Goal: Task Accomplishment & Management: Use online tool/utility

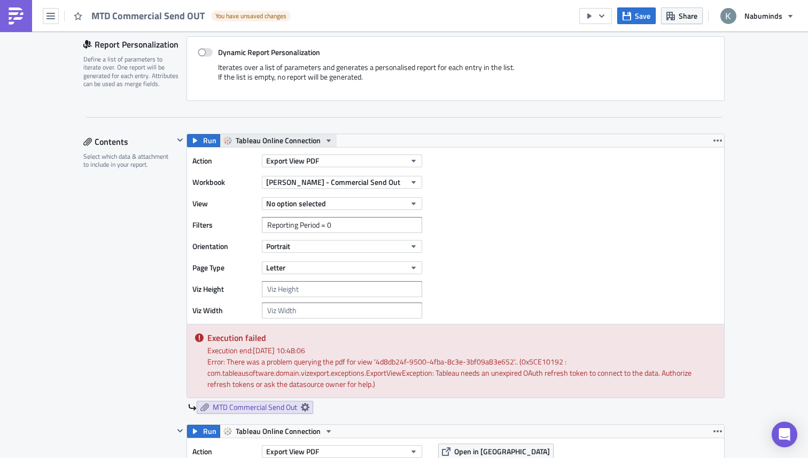
scroll to position [260, 0]
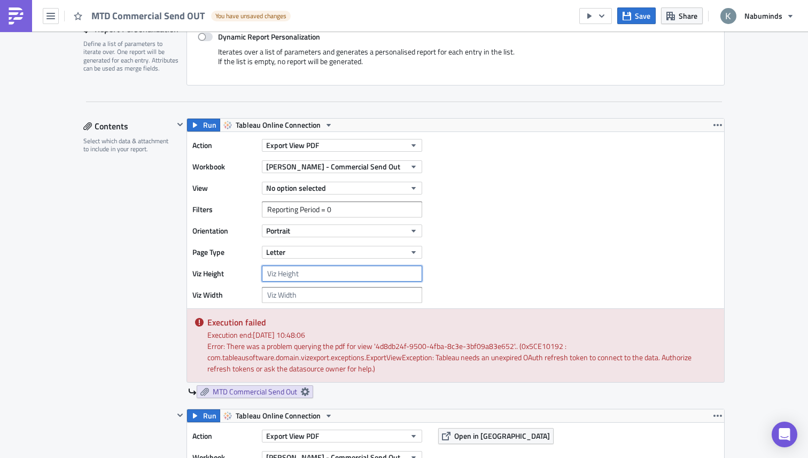
click at [290, 276] on input "number" at bounding box center [342, 274] width 160 height 16
click at [316, 191] on span "No option selected" at bounding box center [296, 187] width 60 height 11
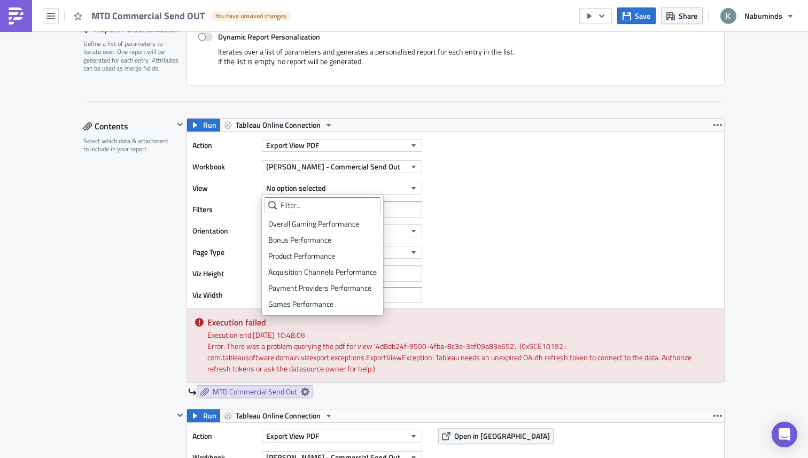
click at [245, 208] on label "Filters" at bounding box center [224, 210] width 64 height 16
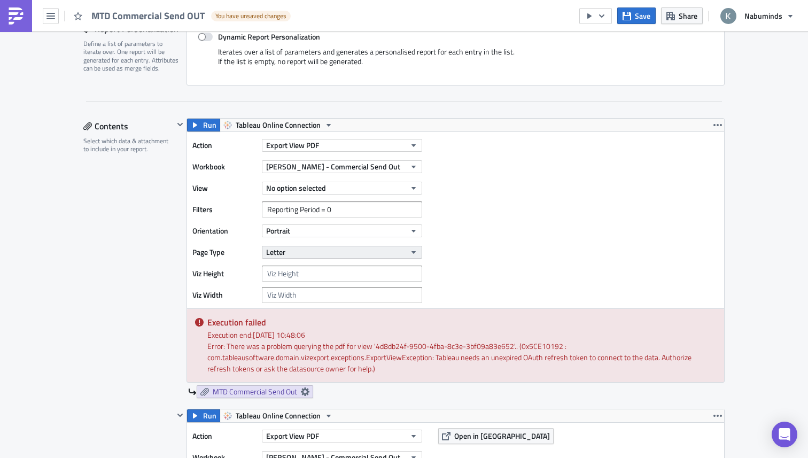
click at [315, 254] on button "Letter" at bounding box center [342, 252] width 160 height 13
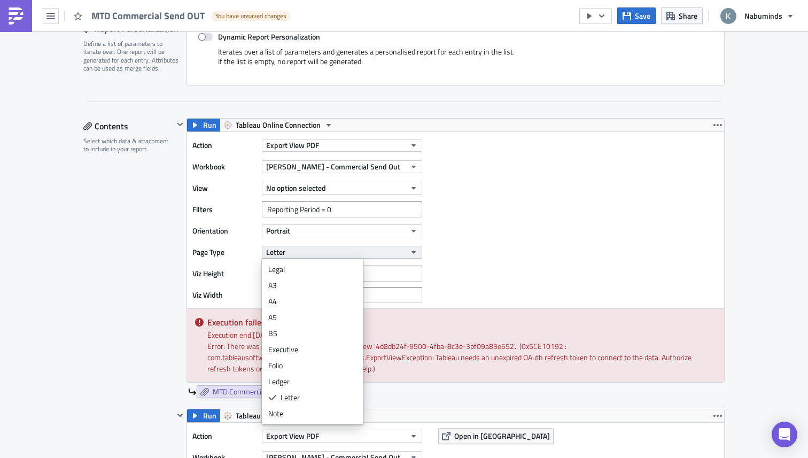
click at [315, 254] on button "Letter" at bounding box center [342, 252] width 160 height 13
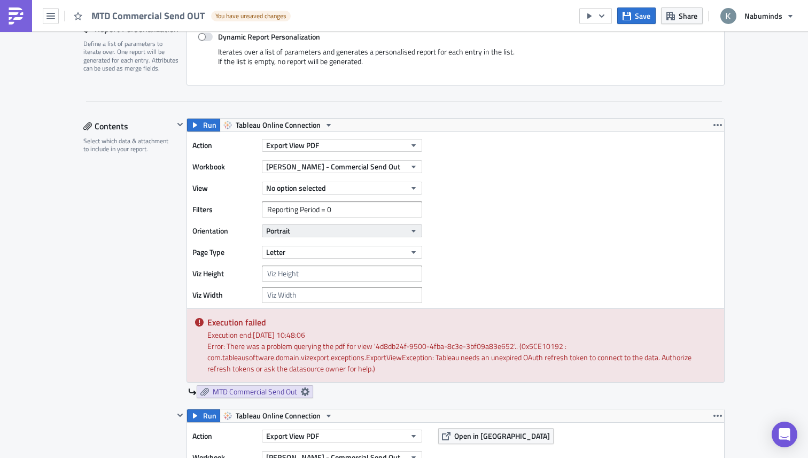
click at [334, 231] on button "Portrait" at bounding box center [342, 231] width 160 height 13
click at [365, 193] on button "No option selected" at bounding box center [342, 188] width 160 height 13
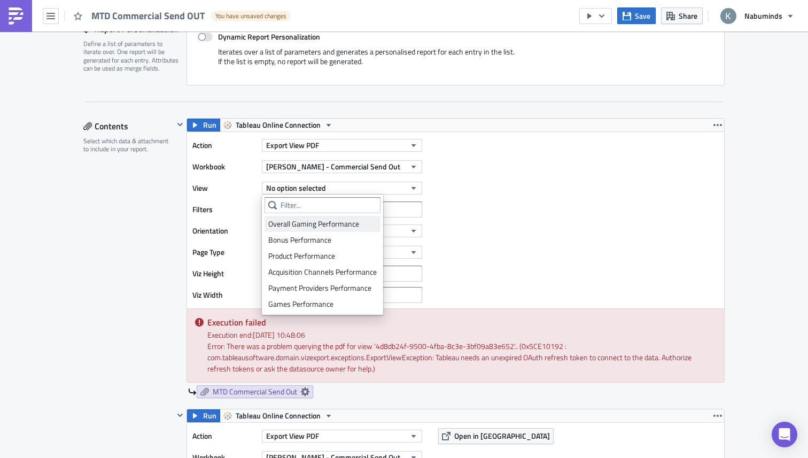
click at [336, 222] on div "Overall Gaming Performance" at bounding box center [322, 224] width 109 height 11
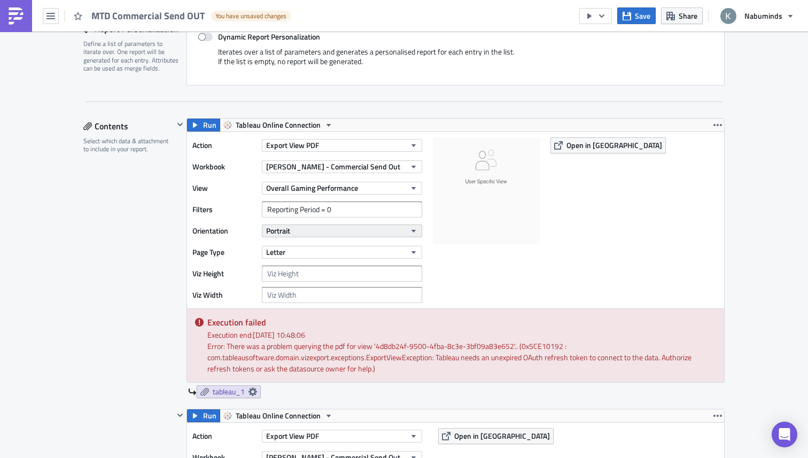
click at [337, 233] on button "Portrait" at bounding box center [342, 231] width 160 height 13
click at [307, 262] on div "Landscape" at bounding box center [312, 264] width 89 height 11
click at [336, 234] on button "Landscape" at bounding box center [342, 231] width 160 height 13
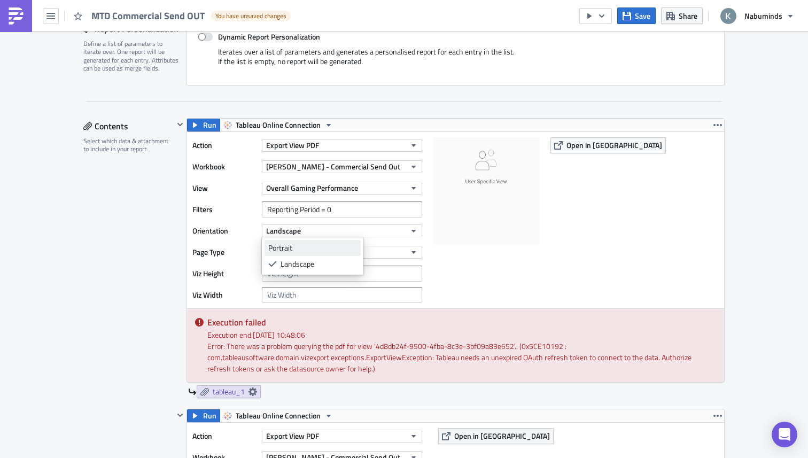
click at [319, 245] on div "Portrait" at bounding box center [312, 248] width 89 height 11
click at [315, 255] on button "Letter" at bounding box center [342, 252] width 160 height 13
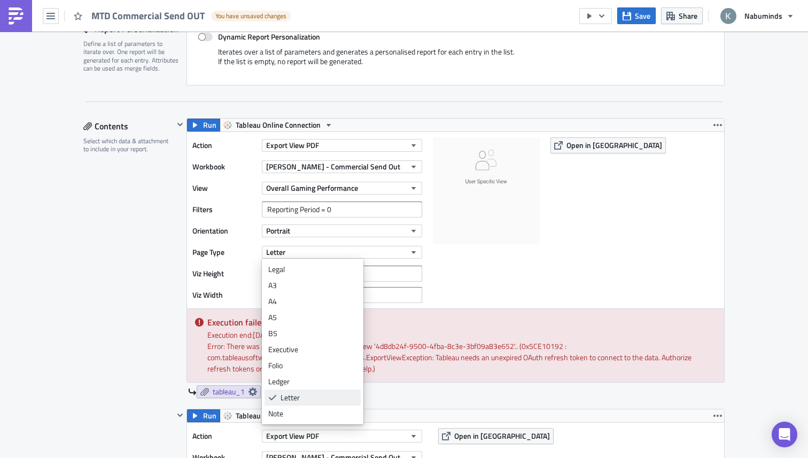
click at [295, 393] on div "Letter" at bounding box center [319, 397] width 76 height 11
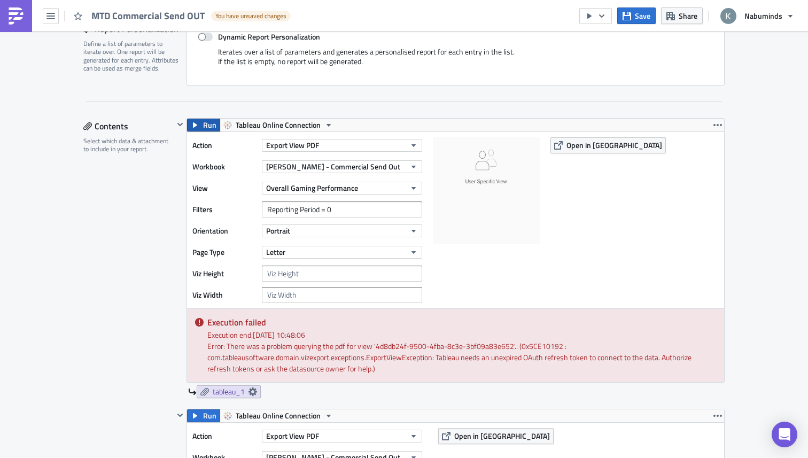
click at [200, 123] on button "Run" at bounding box center [203, 125] width 33 height 13
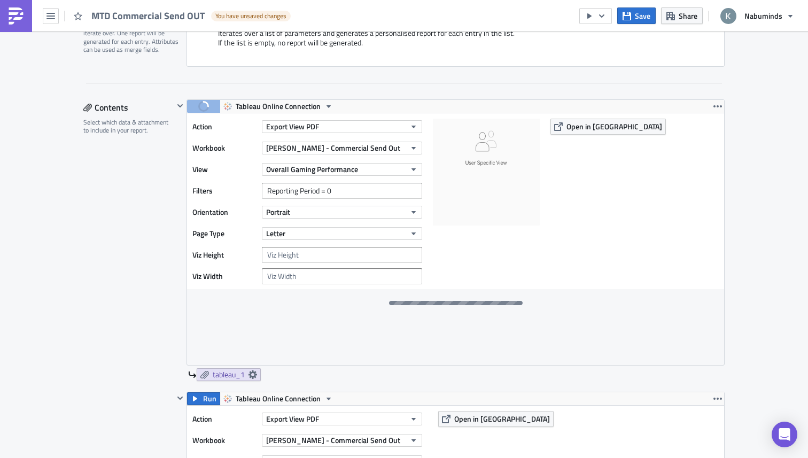
scroll to position [280, 0]
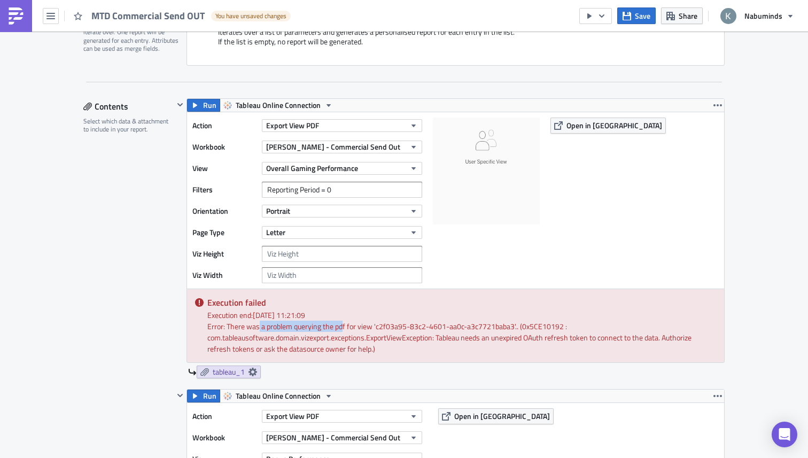
drag, startPoint x: 259, startPoint y: 326, endPoint x: 346, endPoint y: 328, distance: 86.6
click at [343, 327] on div "Error: There was a problem querying the pdf for view 'c2f03a95-83c2-4601-aa0c-a…" at bounding box center [461, 338] width 509 height 34
click at [209, 99] on div "Run Tableau Online Connection Action Export View PDF Workbook Yuri - Commercial…" at bounding box center [456, 230] width 538 height 265
click at [201, 105] on button "Run" at bounding box center [203, 105] width 33 height 13
click at [203, 104] on span "Run" at bounding box center [209, 105] width 13 height 13
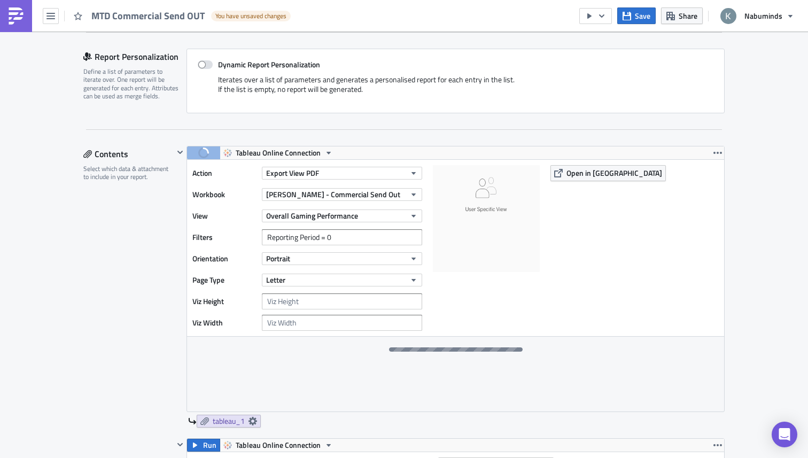
scroll to position [230, 0]
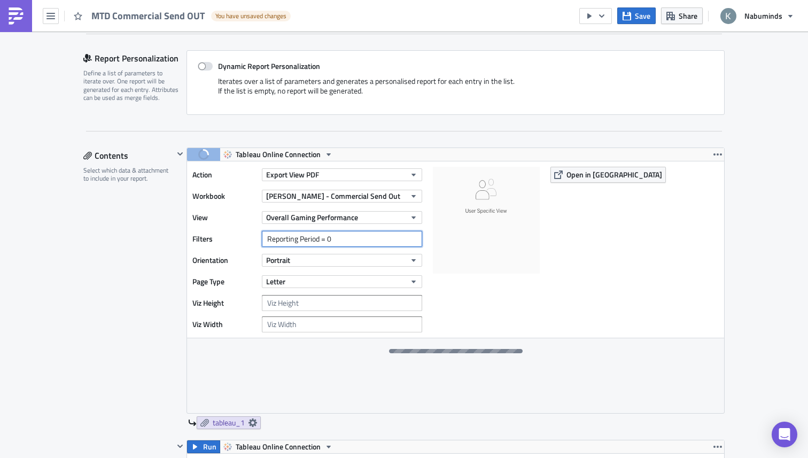
click at [337, 239] on input "Reporting Period = 0" at bounding box center [342, 239] width 160 height 16
drag, startPoint x: 337, startPoint y: 238, endPoint x: 260, endPoint y: 242, distance: 77.0
click at [261, 242] on div "Filters Reporting Period = 0" at bounding box center [309, 239] width 235 height 16
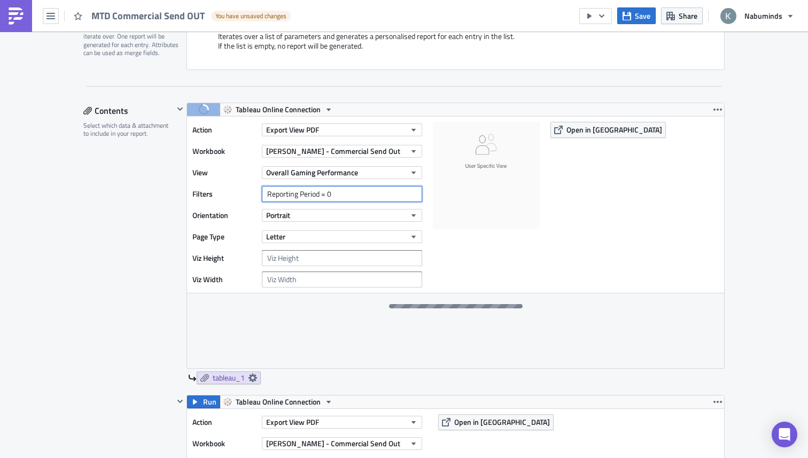
scroll to position [275, 0]
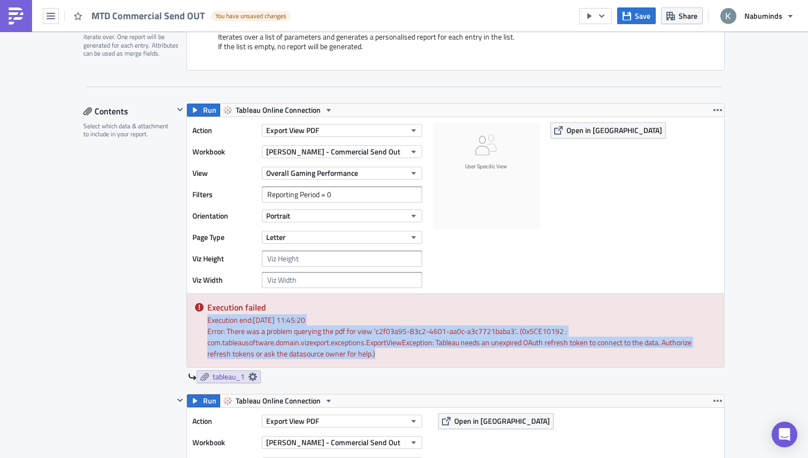
drag, startPoint x: 381, startPoint y: 359, endPoint x: 206, endPoint y: 324, distance: 177.6
click at [206, 324] on div "Execution failed Execution end: 15/08/2025, 11:45:20 Error: There was a problem…" at bounding box center [455, 330] width 537 height 73
click at [195, 104] on button "Run" at bounding box center [203, 110] width 33 height 13
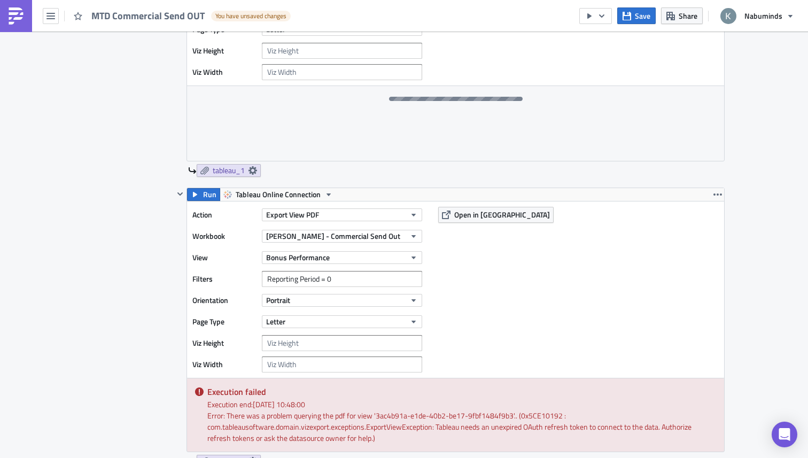
scroll to position [490, 0]
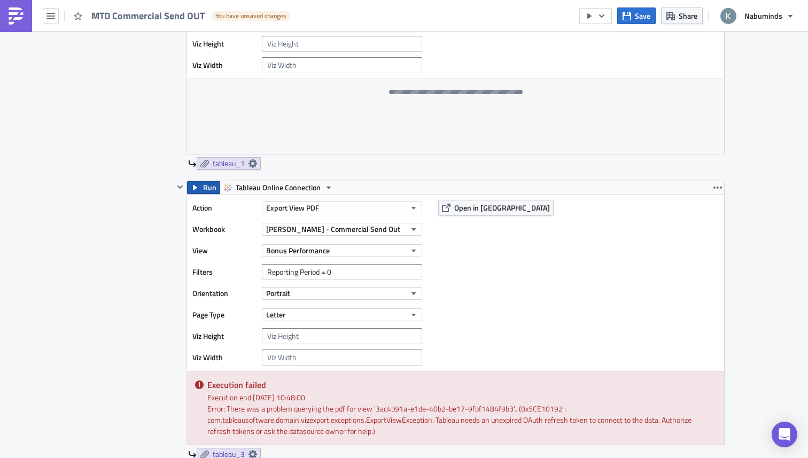
click at [207, 192] on span "Run" at bounding box center [209, 187] width 13 height 13
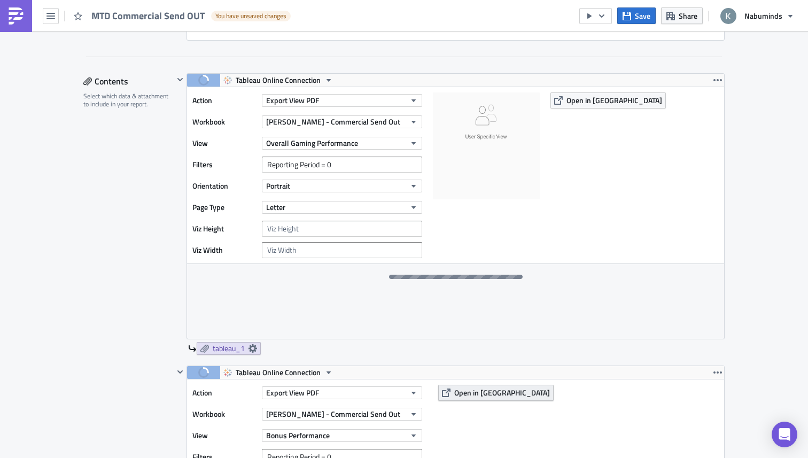
scroll to position [314, 0]
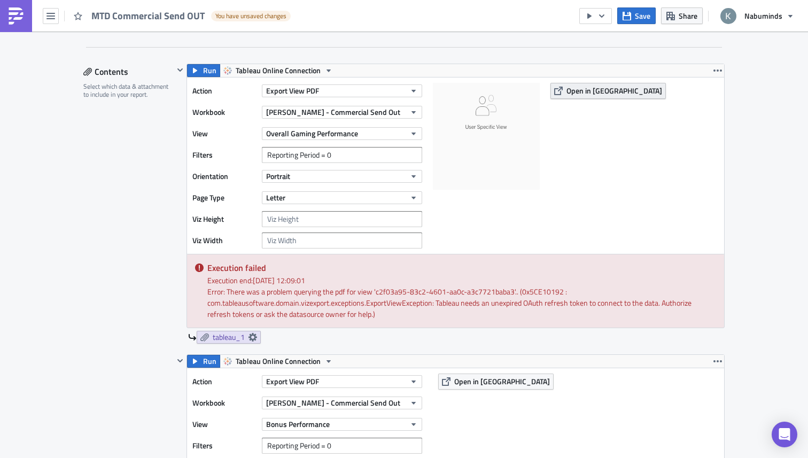
click at [604, 92] on span "Open in Tableau" at bounding box center [615, 90] width 96 height 11
click at [577, 87] on span "Open in Tableau" at bounding box center [615, 90] width 96 height 11
click at [576, 93] on span "Open in Tableau" at bounding box center [615, 90] width 96 height 11
click at [203, 72] on span "Run" at bounding box center [209, 70] width 13 height 13
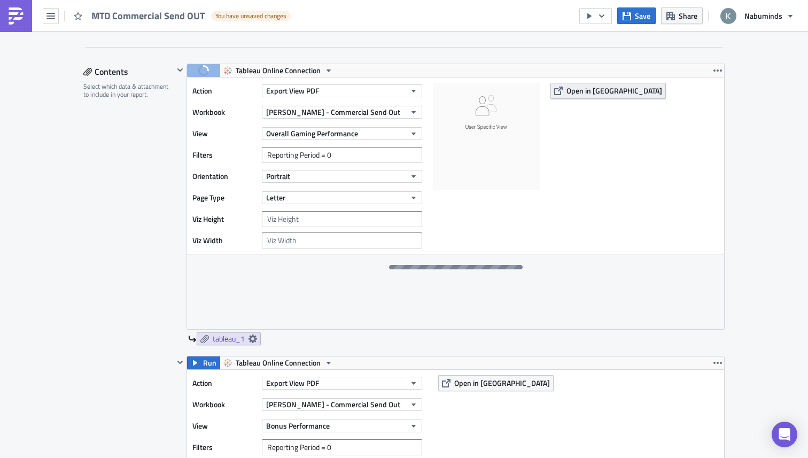
click at [573, 89] on span "Open in Tableau" at bounding box center [615, 90] width 96 height 11
click at [576, 80] on div "Action Export View PDF Workbook Yuri - Commercial Send Out View Overall Gaming …" at bounding box center [455, 166] width 537 height 176
click at [576, 88] on span "Open in Tableau" at bounding box center [615, 90] width 96 height 11
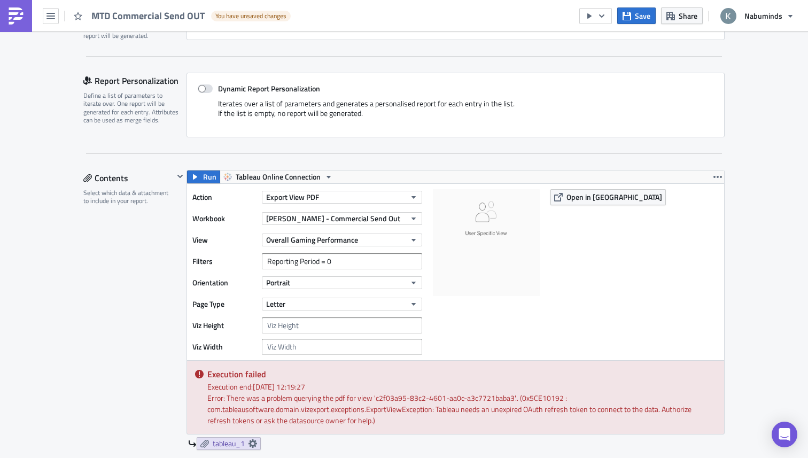
scroll to position [0, 0]
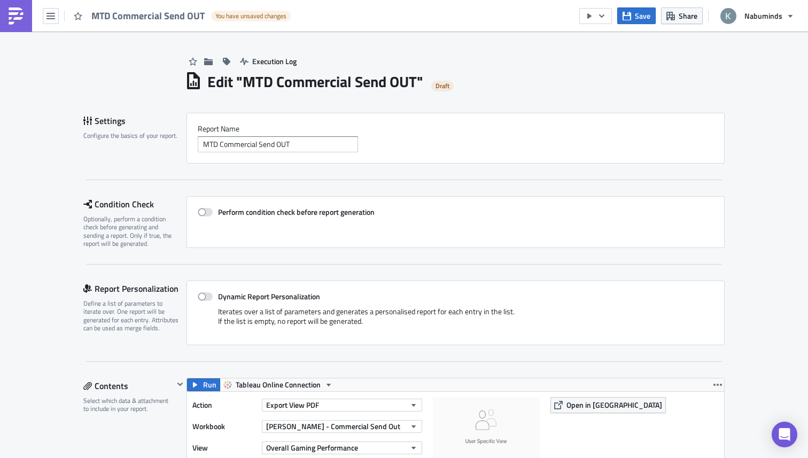
click at [19, 7] on img at bounding box center [15, 15] width 17 height 17
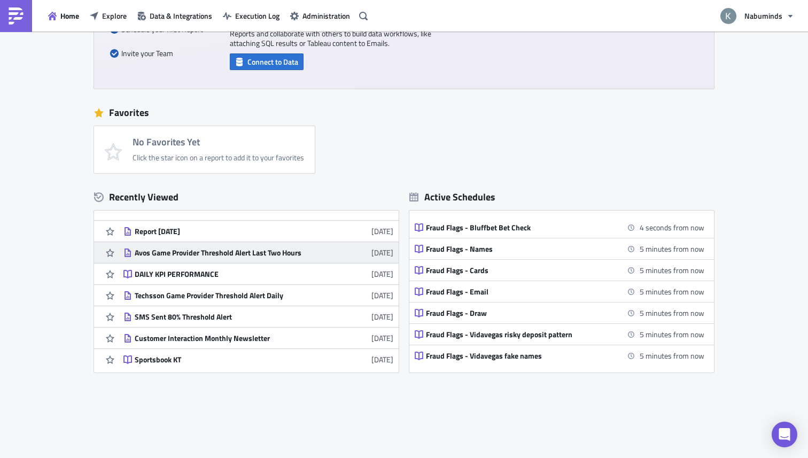
scroll to position [226, 0]
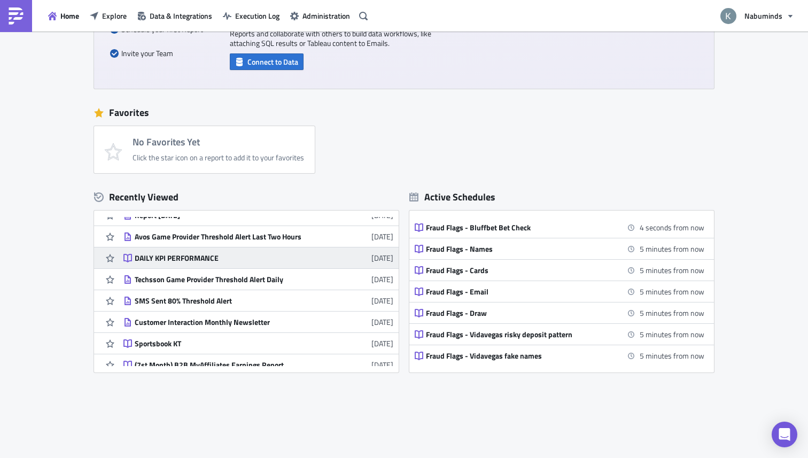
click at [180, 259] on div "DAILY KPI PERFORMANCE" at bounding box center [228, 258] width 187 height 10
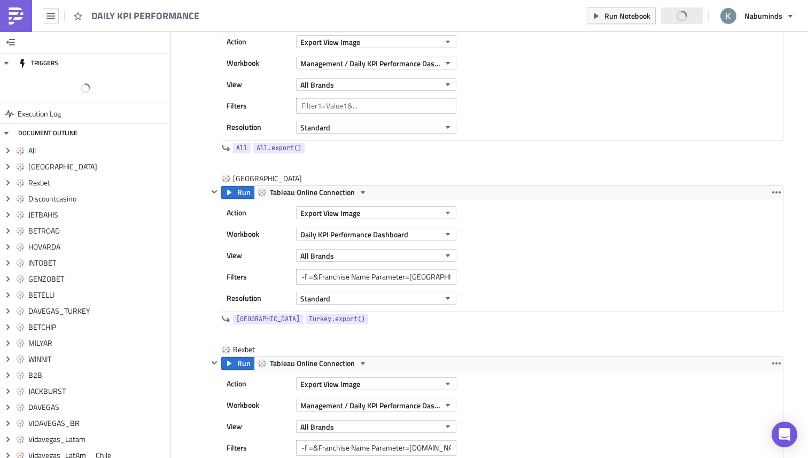
scroll to position [461, 0]
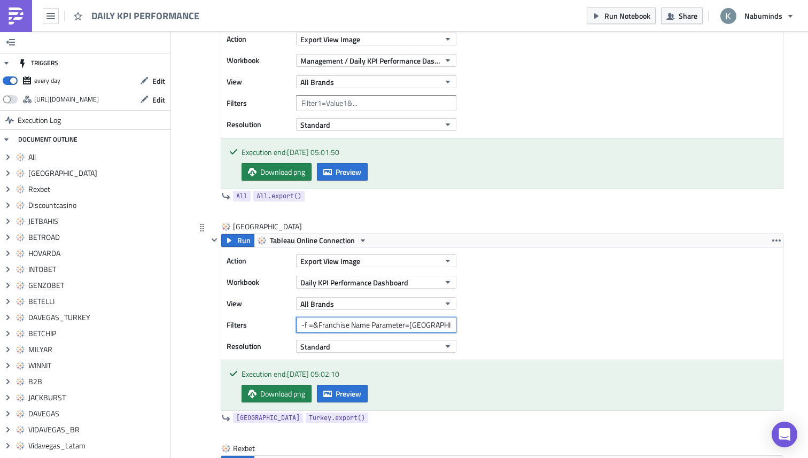
click at [354, 323] on input "-f =&Franchise Name Parameter=TURKEY" at bounding box center [376, 325] width 160 height 16
click at [369, 324] on input "-f =&Franchise Name Parameter=TURKEY" at bounding box center [376, 325] width 160 height 16
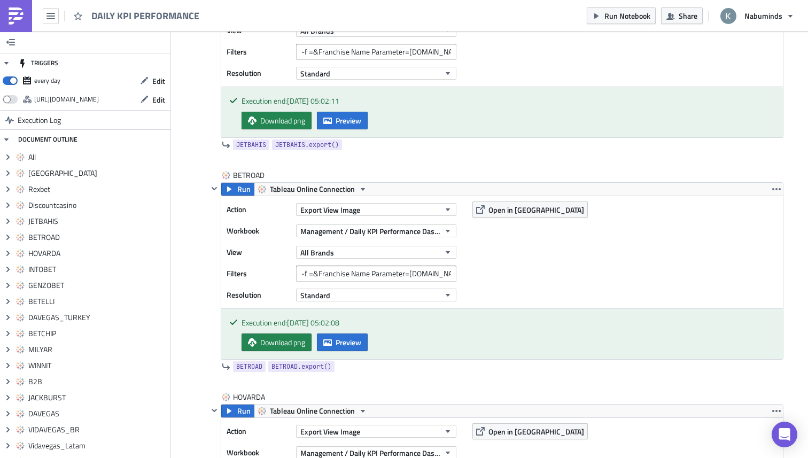
scroll to position [1683, 0]
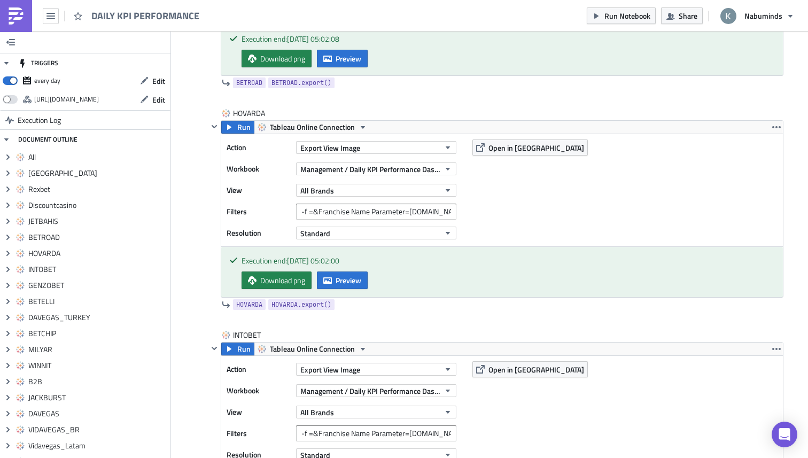
click at [17, 16] on img at bounding box center [15, 15] width 17 height 17
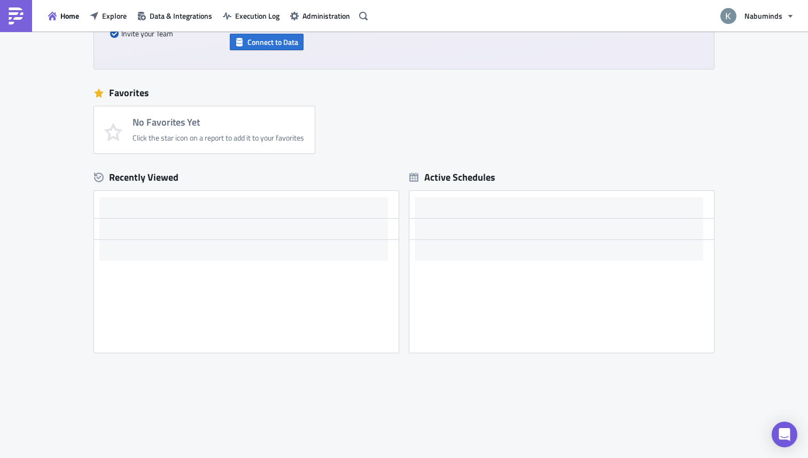
scroll to position [145, 0]
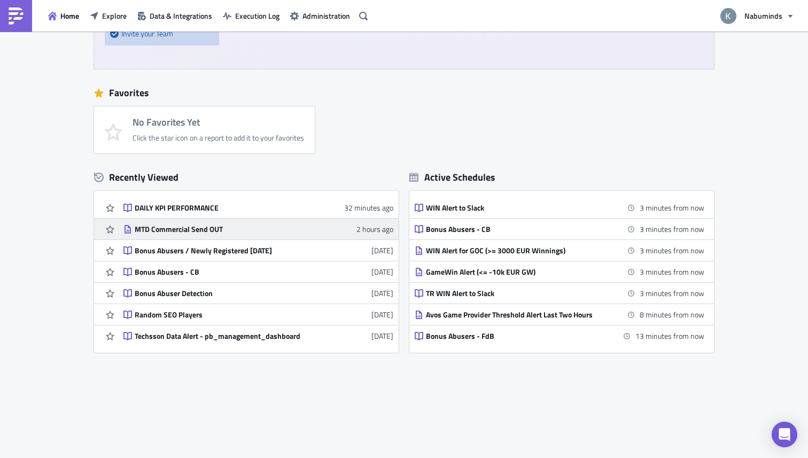
click at [210, 233] on div "MTD Commercial Send OUT" at bounding box center [228, 230] width 187 height 10
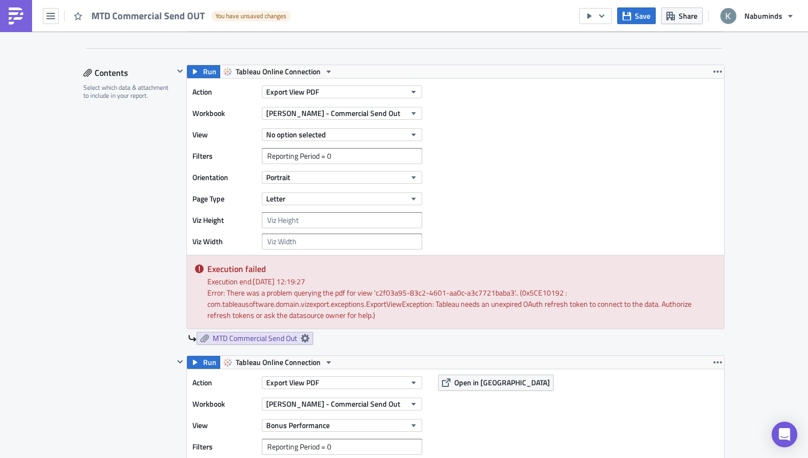
scroll to position [306, 0]
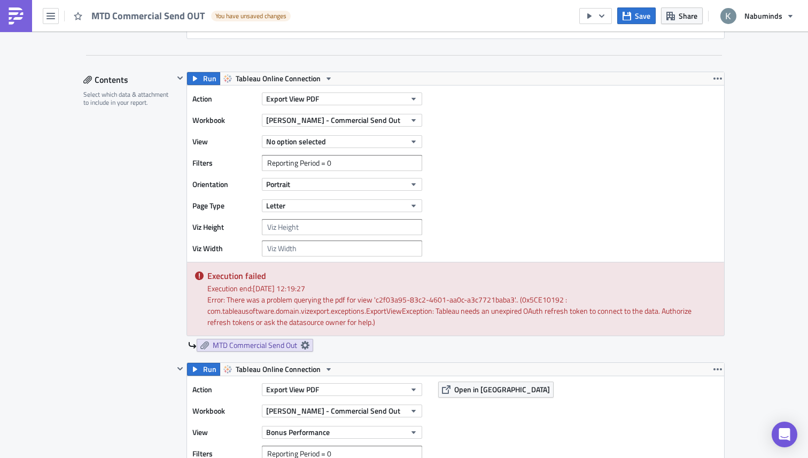
click at [476, 206] on div "Action Export View PDF Workbook Yuri - Commercial Send Out View No option selec…" at bounding box center [455, 174] width 537 height 176
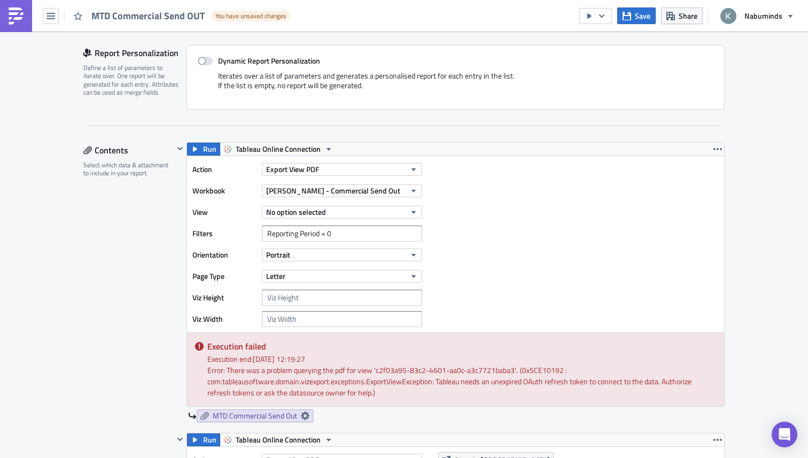
scroll to position [226, 0]
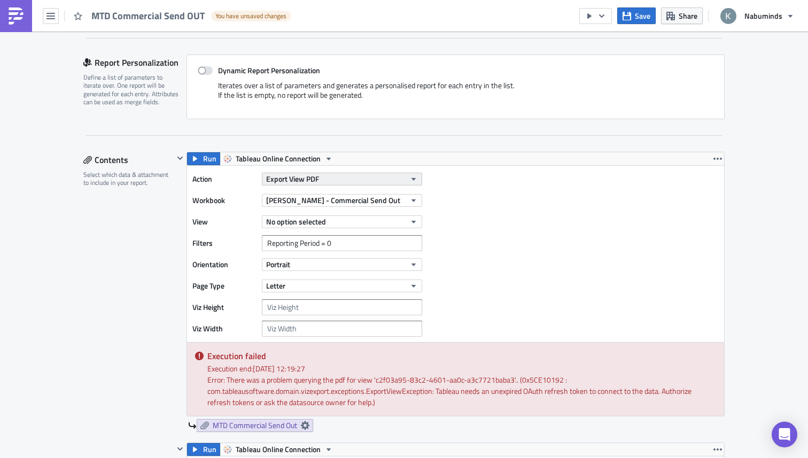
click at [376, 174] on button "Export View PDF" at bounding box center [342, 179] width 160 height 13
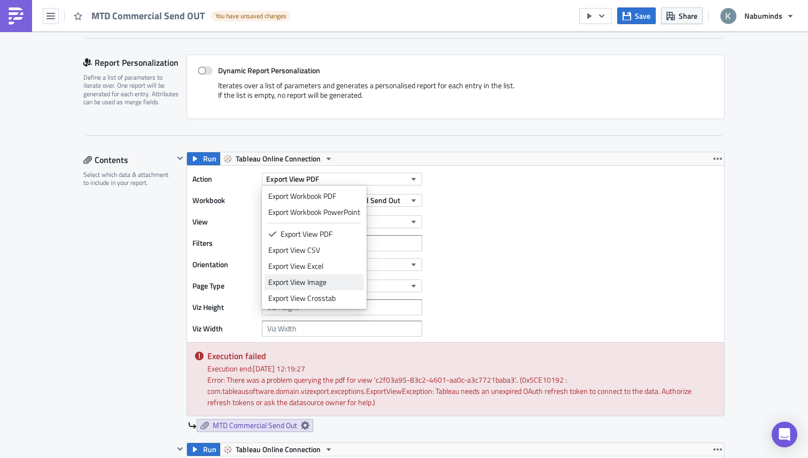
click at [313, 278] on div "Export View Image" at bounding box center [314, 282] width 92 height 11
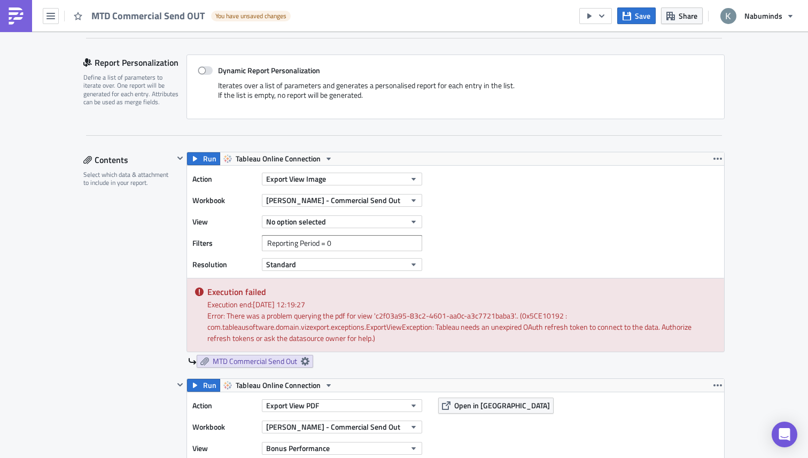
checkbox input "false"
click at [454, 188] on div "Action Export View Image Workbook Yuri - Commercial Send Out View No option sel…" at bounding box center [455, 222] width 537 height 112
click at [206, 158] on span "Run" at bounding box center [209, 158] width 13 height 13
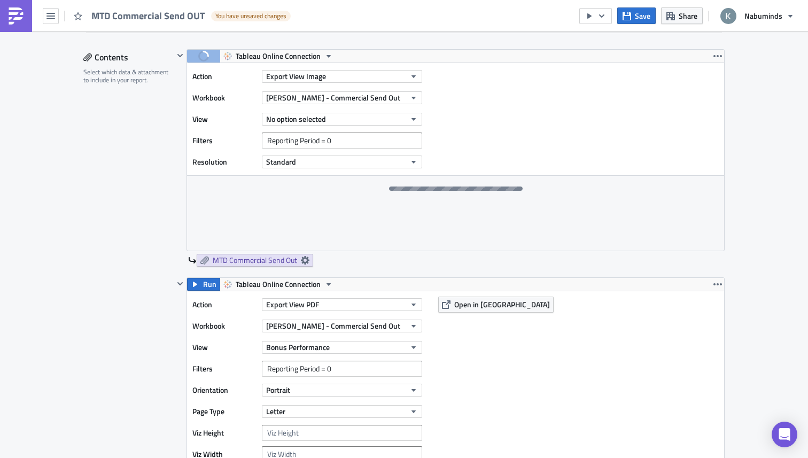
scroll to position [330, 0]
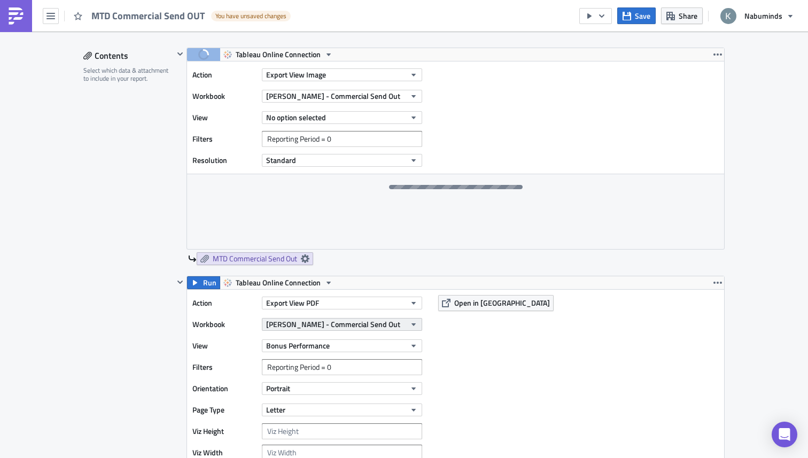
click at [341, 329] on span "Yuri - Commercial Send Out" at bounding box center [333, 324] width 134 height 11
click at [322, 304] on button "Export View PDF" at bounding box center [342, 303] width 160 height 13
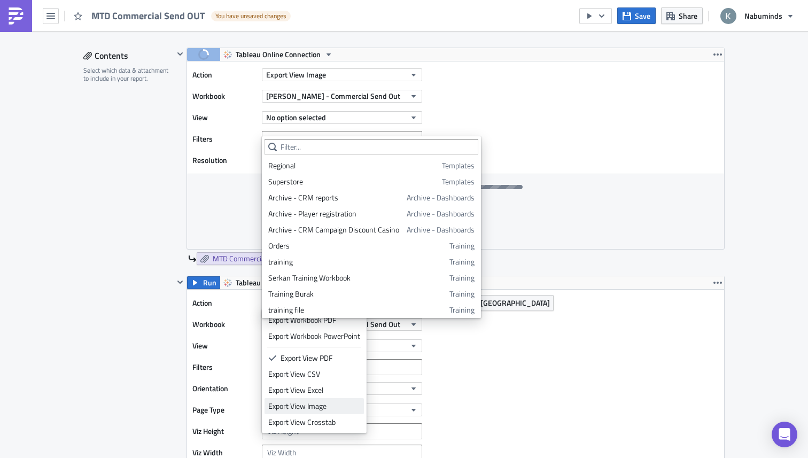
click at [320, 405] on div "Export View Image" at bounding box center [314, 406] width 92 height 11
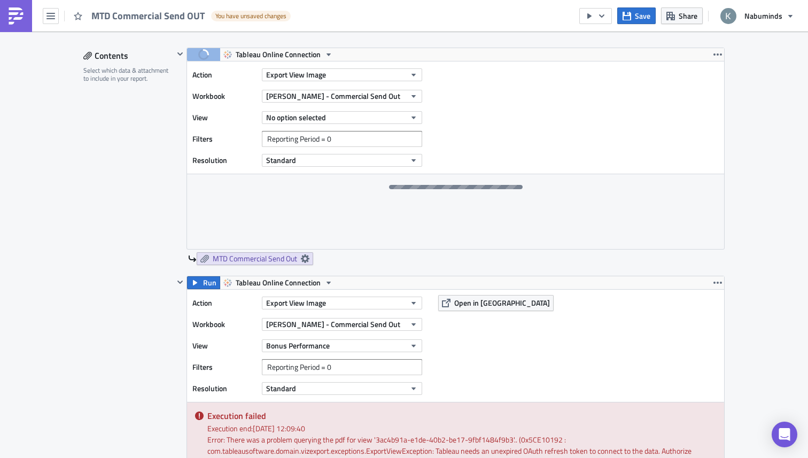
click at [135, 320] on div "Contents Select which data & attachment to include in your report." at bounding box center [128, 341] width 90 height 586
click at [208, 288] on span "Run" at bounding box center [209, 282] width 13 height 13
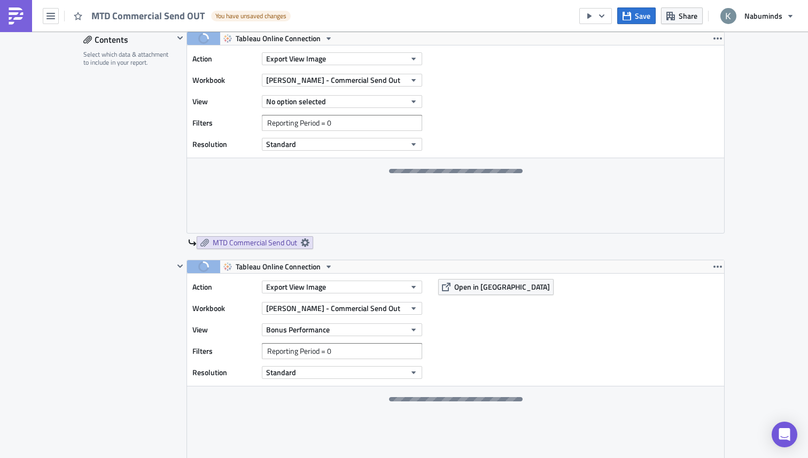
scroll to position [337, 0]
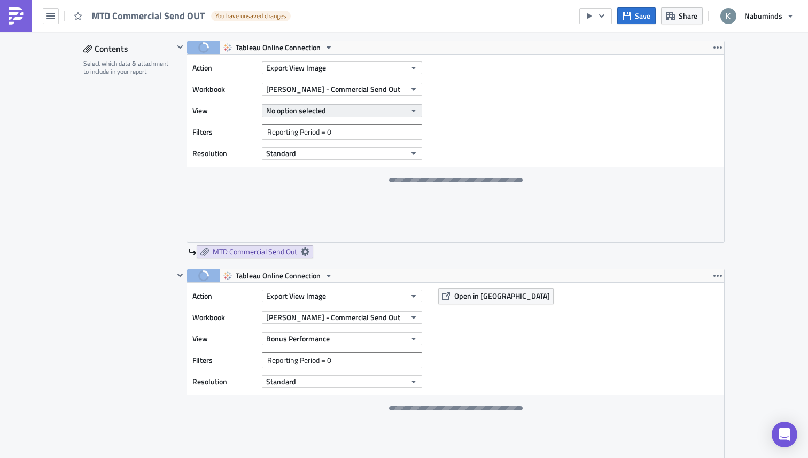
click at [311, 113] on span "No option selected" at bounding box center [296, 110] width 60 height 11
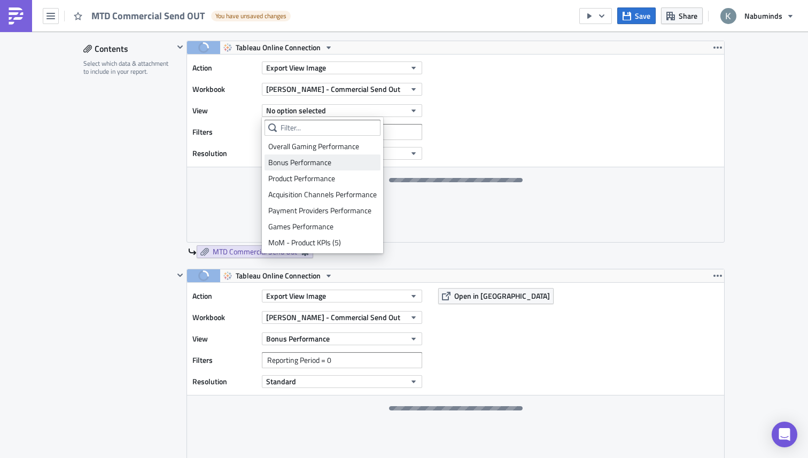
click at [308, 158] on div "Bonus Performance" at bounding box center [322, 162] width 109 height 11
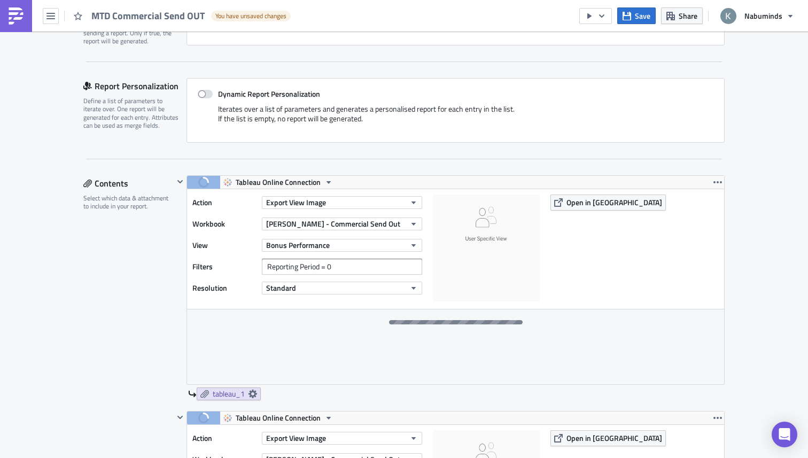
scroll to position [199, 0]
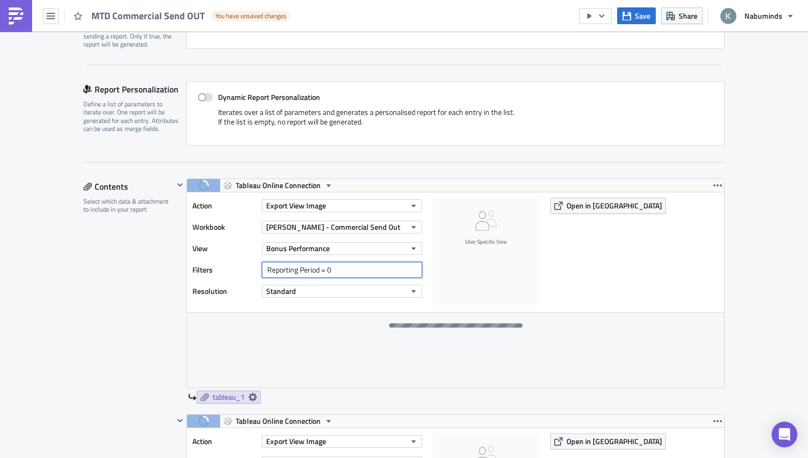
click at [374, 268] on input "Reporting Period = 0" at bounding box center [342, 270] width 160 height 16
drag, startPoint x: 374, startPoint y: 268, endPoint x: 240, endPoint y: 262, distance: 133.7
click at [245, 265] on div "Filters Reporting Period = 0" at bounding box center [309, 270] width 235 height 16
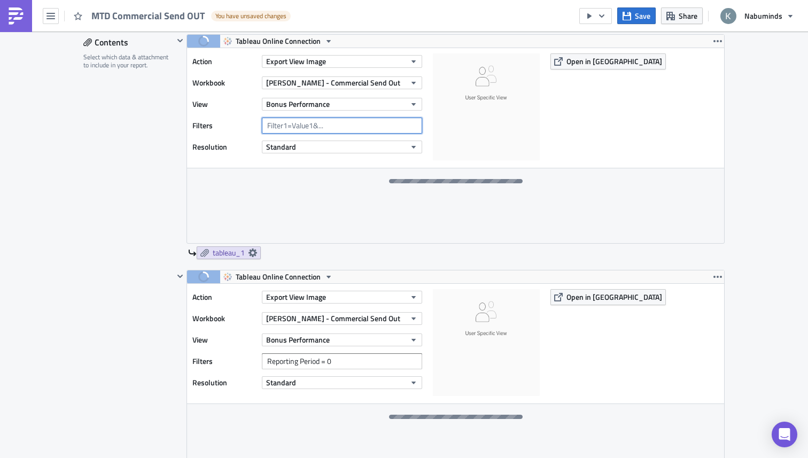
scroll to position [381, 0]
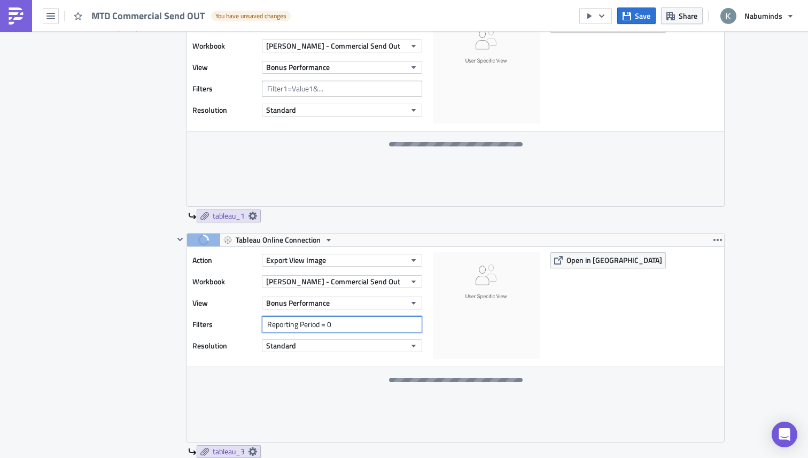
drag, startPoint x: 351, startPoint y: 329, endPoint x: 221, endPoint y: 328, distance: 129.4
click at [221, 328] on div "Filters Reporting Period = 0" at bounding box center [309, 324] width 235 height 16
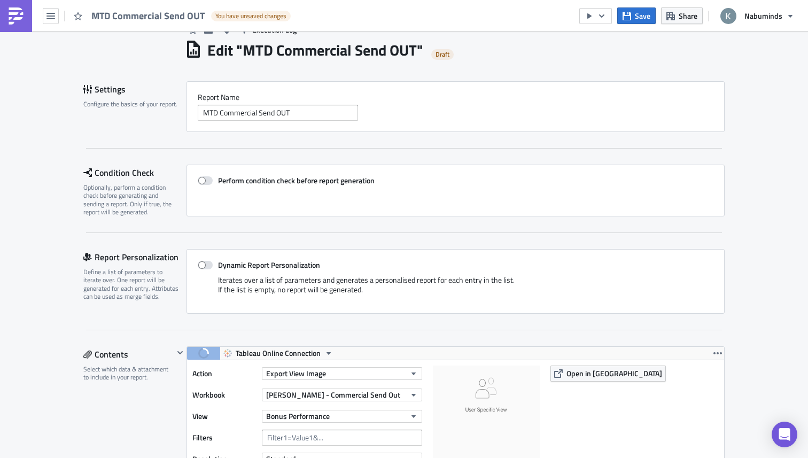
scroll to position [0, 0]
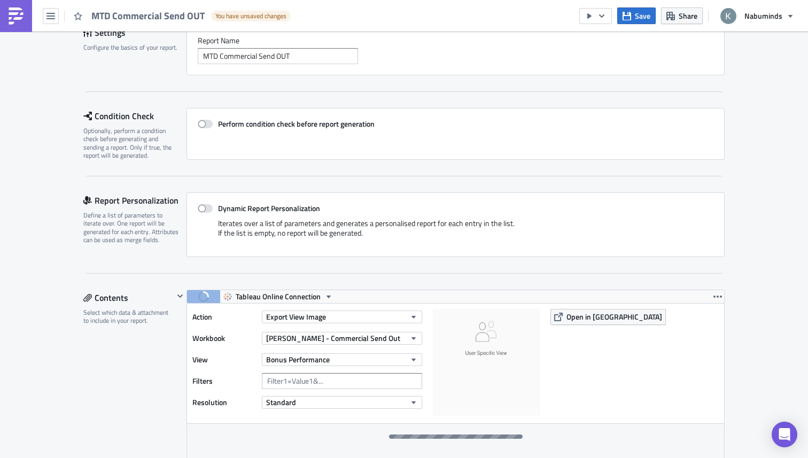
scroll to position [89, 0]
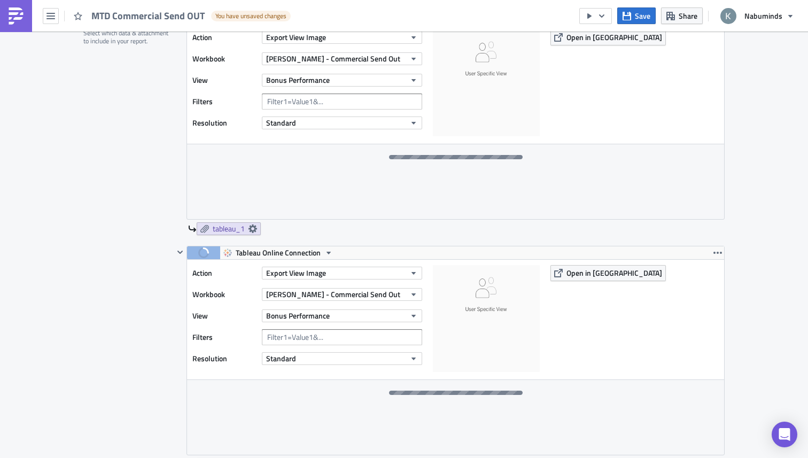
scroll to position [487, 0]
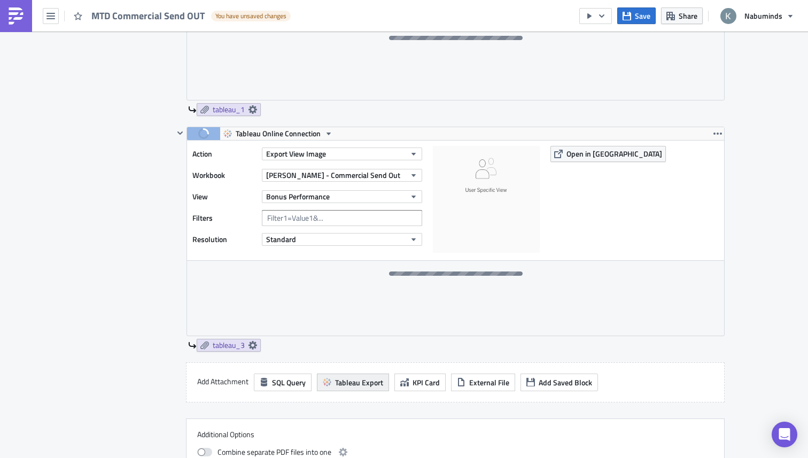
click at [374, 385] on span "Tableau Export" at bounding box center [359, 382] width 48 height 11
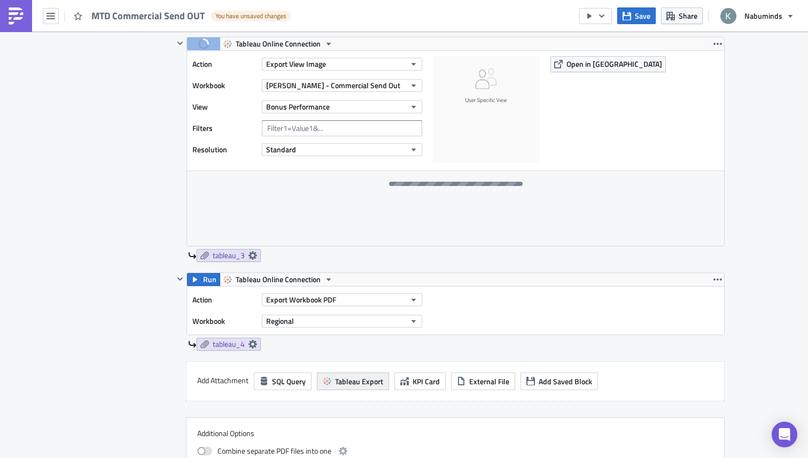
scroll to position [584, 0]
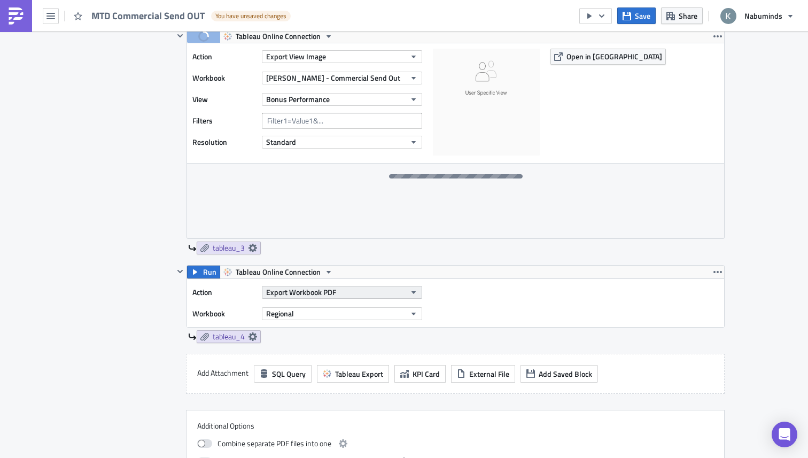
click at [342, 289] on button "Export Workbook PDF" at bounding box center [342, 292] width 160 height 13
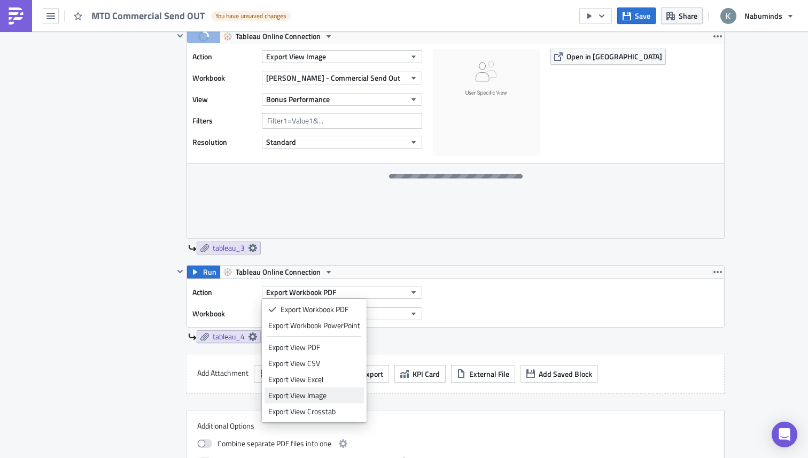
click at [314, 394] on div "Export View Image" at bounding box center [314, 395] width 92 height 11
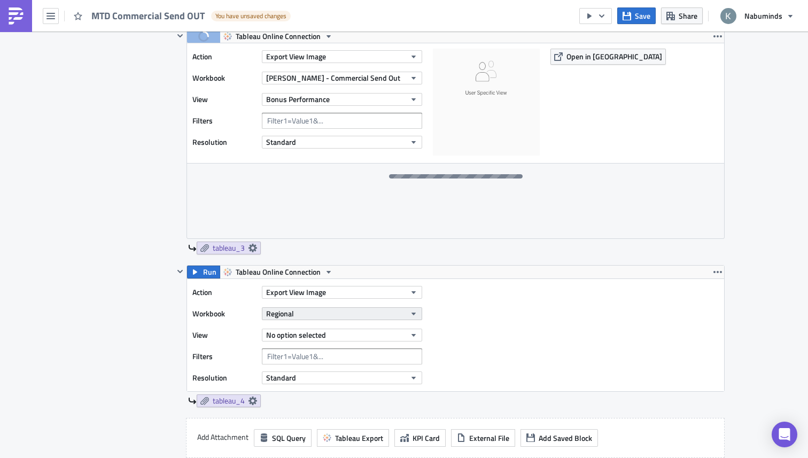
click at [325, 316] on button "Regional" at bounding box center [342, 313] width 160 height 13
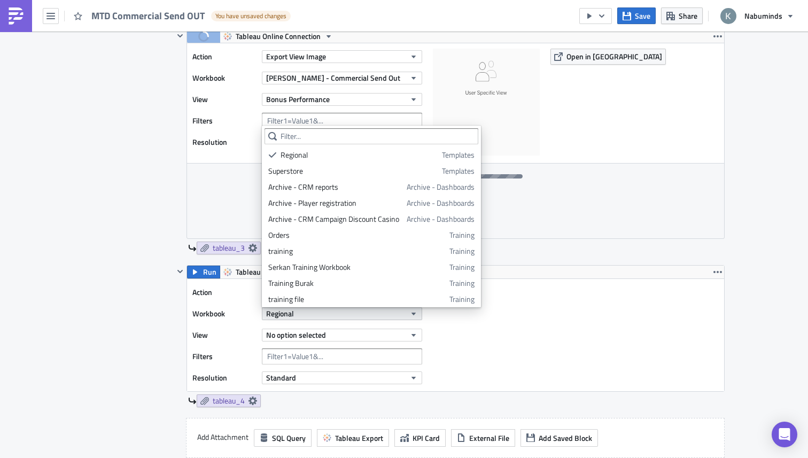
click at [319, 319] on button "Regional" at bounding box center [342, 313] width 160 height 13
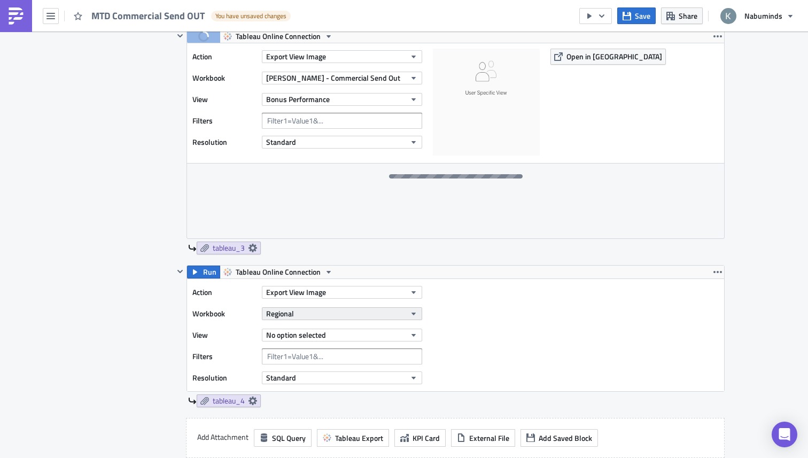
click at [326, 314] on button "Regional" at bounding box center [342, 313] width 160 height 13
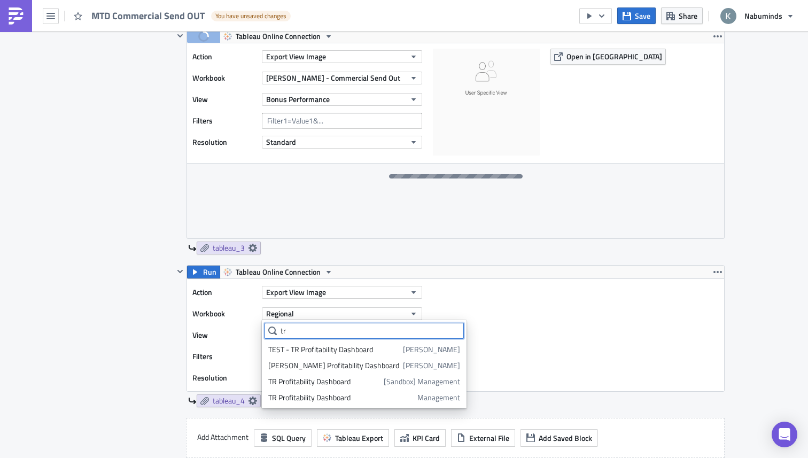
type input "t"
type input "TR p"
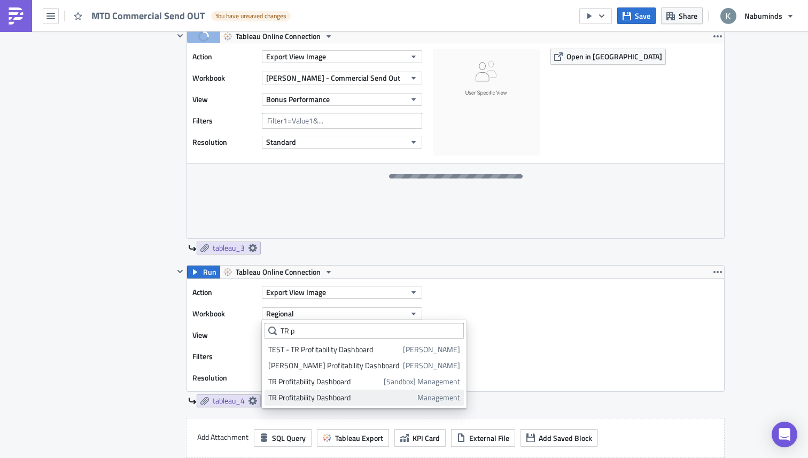
click at [321, 395] on div "TR Profitability Dashboard" at bounding box center [340, 397] width 145 height 11
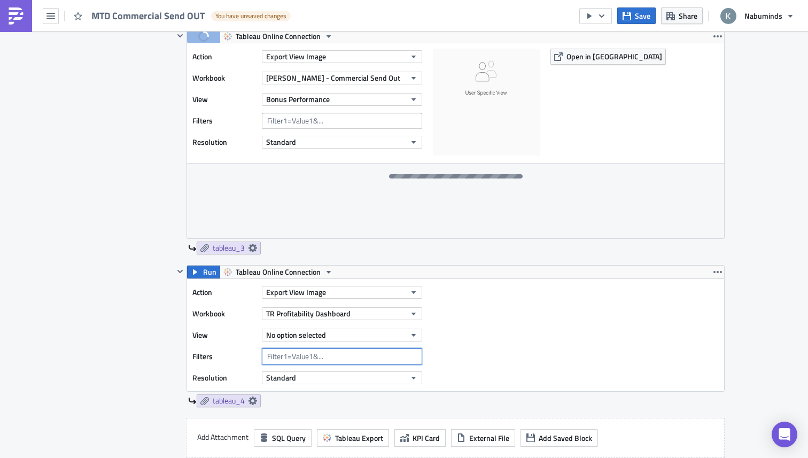
click at [336, 353] on input "text" at bounding box center [342, 357] width 160 height 16
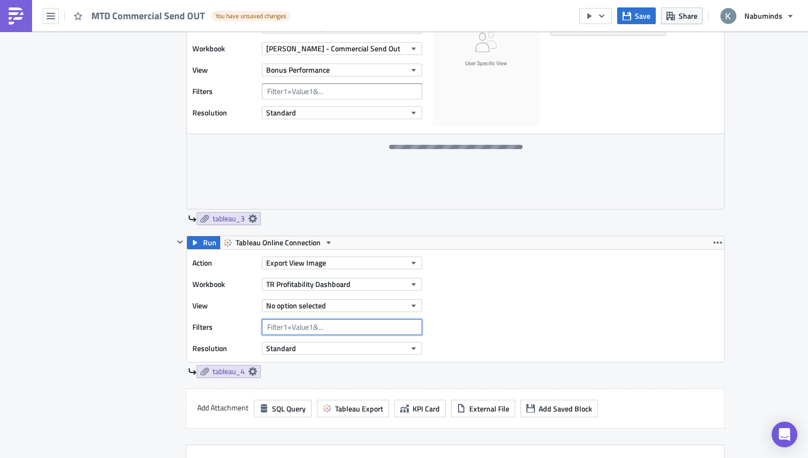
paste input "-f =&Franchise Name Parameter=TURKEY"
click at [153, 314] on div "Contents Select which data & attachment to include in your report." at bounding box center [128, 141] width 90 height 755
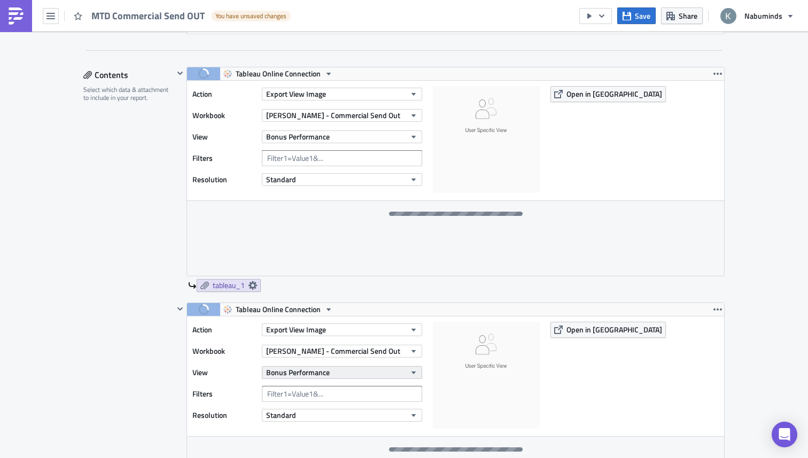
scroll to position [307, 0]
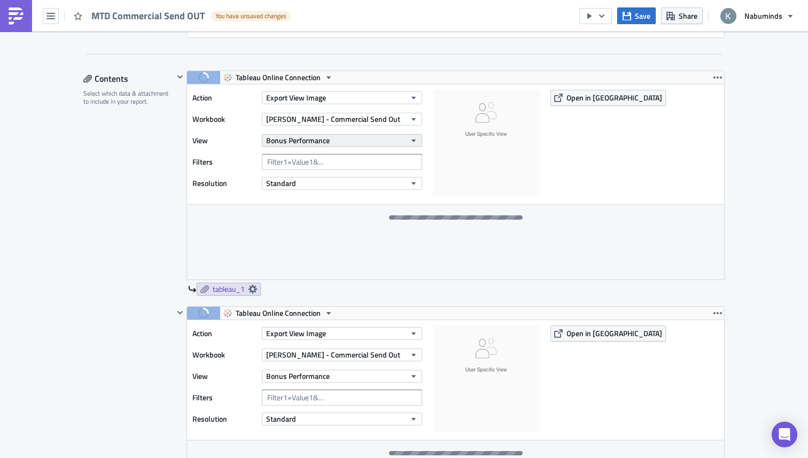
click at [350, 137] on button "Bonus Performance" at bounding box center [342, 140] width 160 height 13
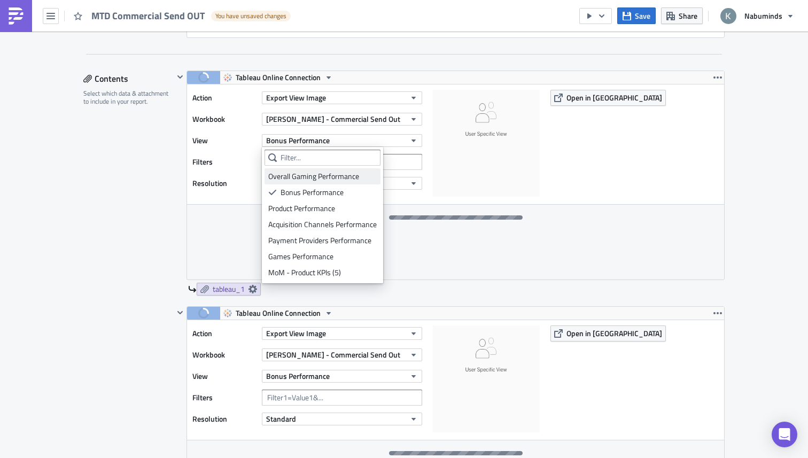
click at [326, 175] on div "Overall Gaming Performance" at bounding box center [322, 176] width 109 height 11
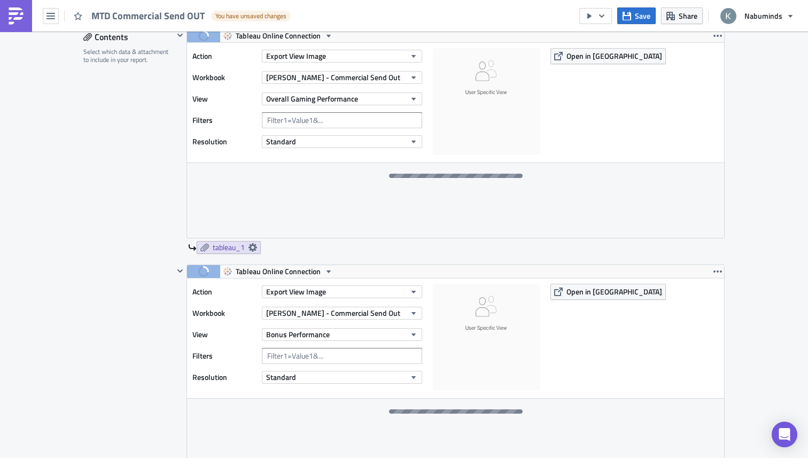
scroll to position [366, 0]
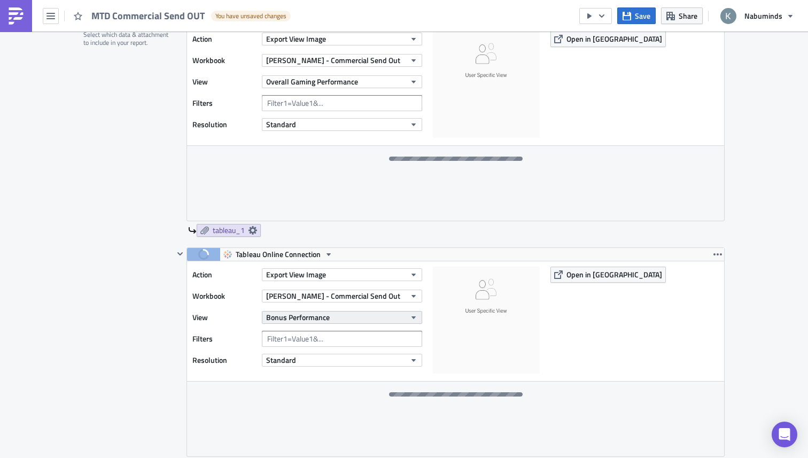
click at [323, 312] on span "Bonus Performance" at bounding box center [298, 317] width 64 height 11
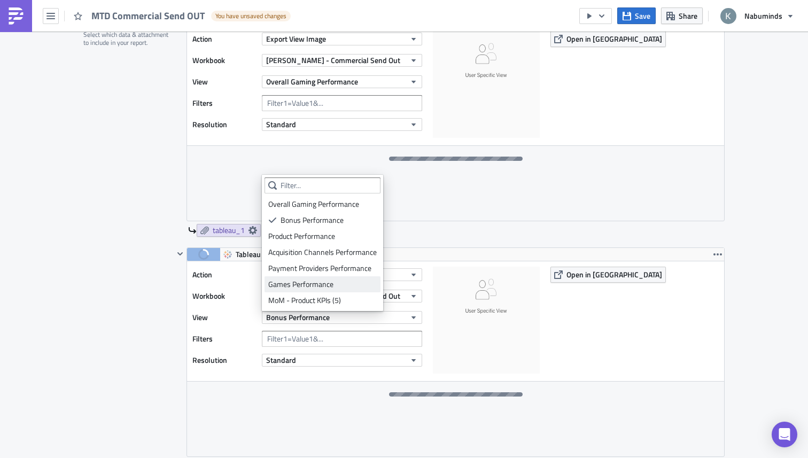
click at [328, 278] on link "Games Performance" at bounding box center [323, 284] width 116 height 16
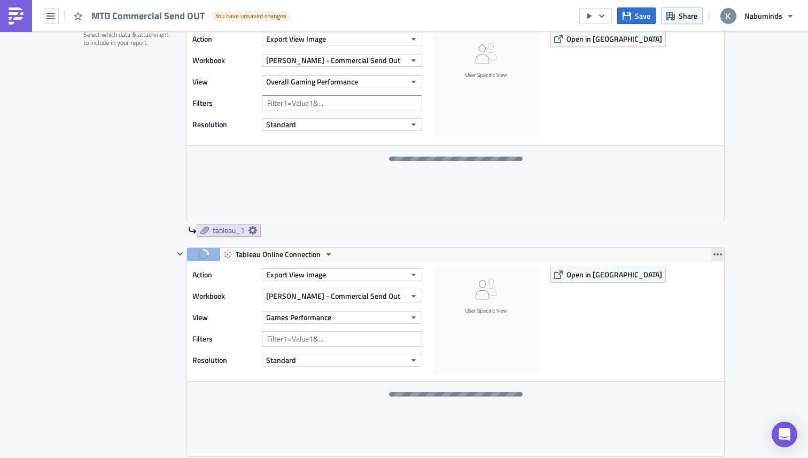
click at [714, 254] on icon "button" at bounding box center [718, 254] width 9 height 2
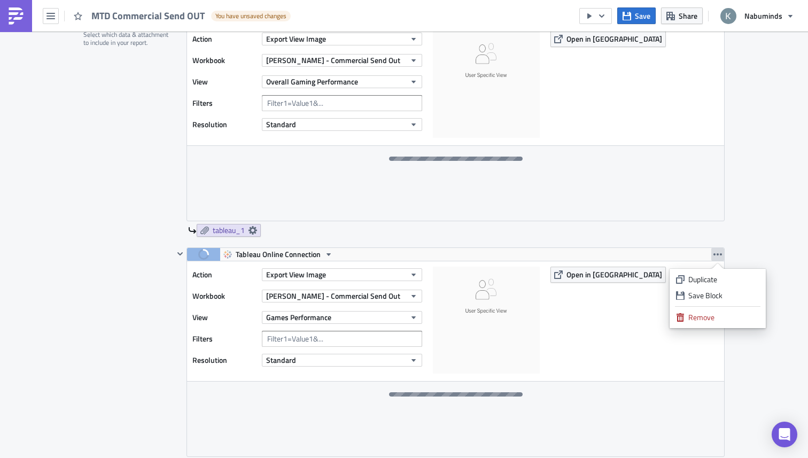
click at [714, 254] on icon "button" at bounding box center [718, 254] width 9 height 2
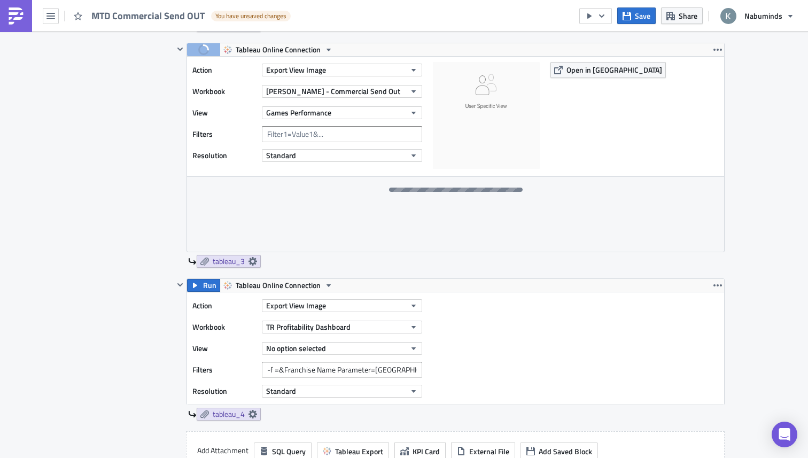
scroll to position [678, 0]
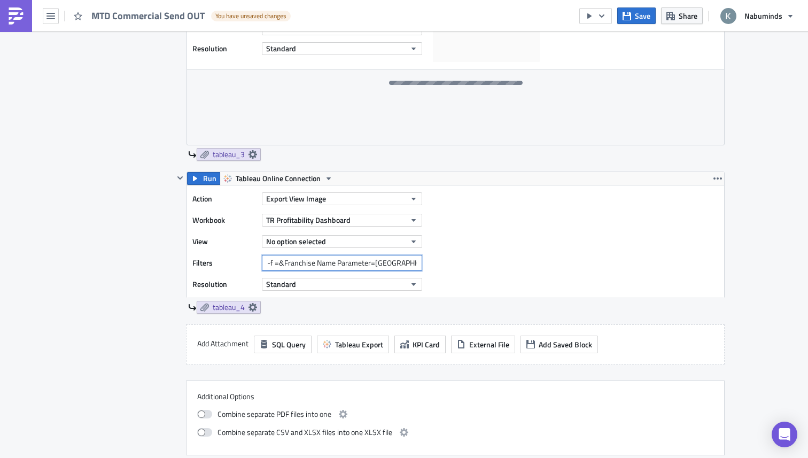
drag, startPoint x: 401, startPoint y: 262, endPoint x: 285, endPoint y: 260, distance: 116.0
click at [286, 261] on input "-f =&Franchise Name Parameter=TURKEY" at bounding box center [342, 263] width 160 height 16
type input "-f =&market_group=INDIA"
click at [207, 175] on span "Run" at bounding box center [209, 178] width 13 height 13
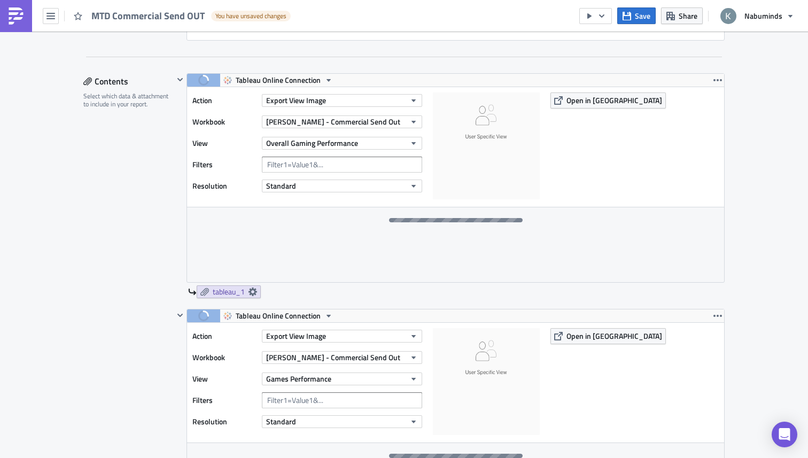
scroll to position [303, 0]
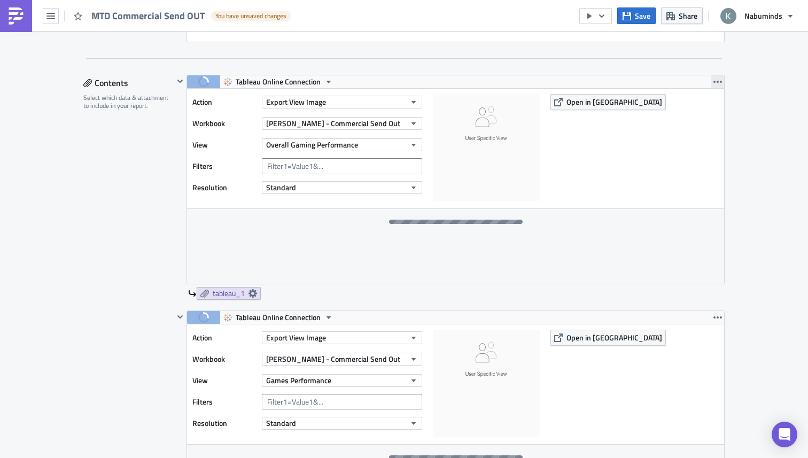
click at [716, 84] on icon "button" at bounding box center [718, 82] width 9 height 9
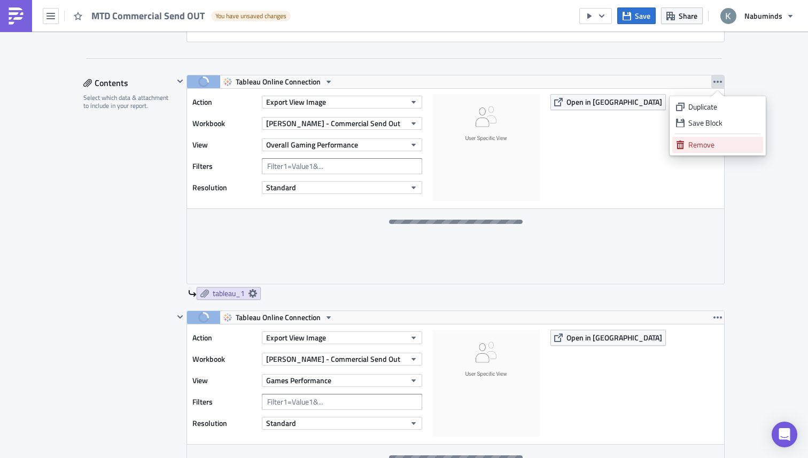
click at [691, 142] on div "Remove" at bounding box center [724, 145] width 71 height 11
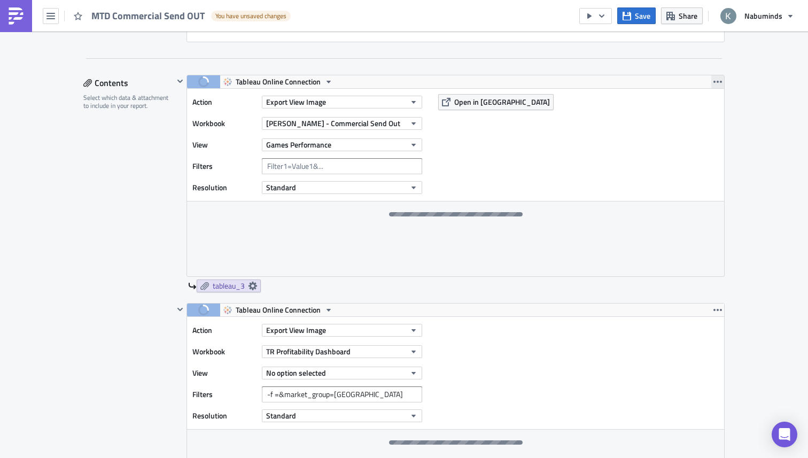
click at [718, 84] on icon "button" at bounding box center [718, 82] width 9 height 9
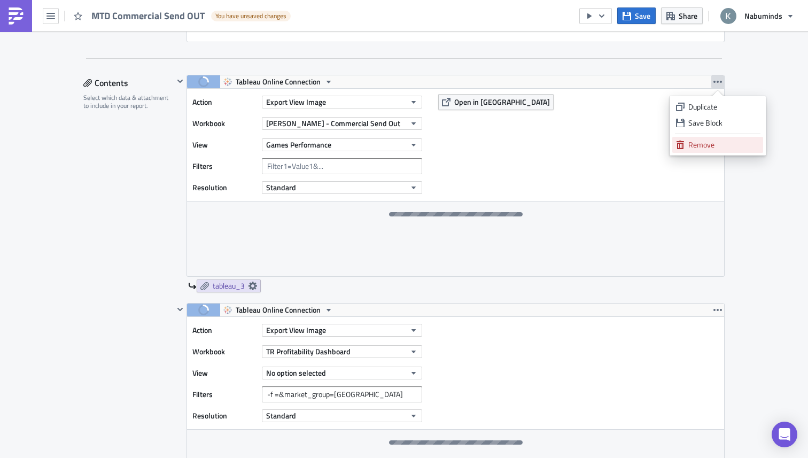
click at [702, 148] on div "Remove" at bounding box center [724, 145] width 71 height 11
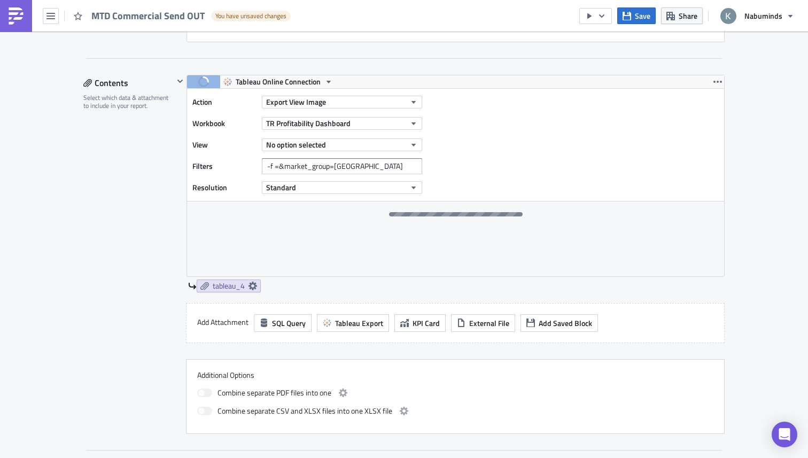
click at [763, 164] on div "Execution Log Edit " MTD Commercial Send OUT " Draft Settings Configure the bas…" at bounding box center [404, 431] width 808 height 1407
click at [717, 82] on icon "button" at bounding box center [718, 82] width 9 height 9
click at [711, 106] on div "Duplicate" at bounding box center [724, 107] width 71 height 11
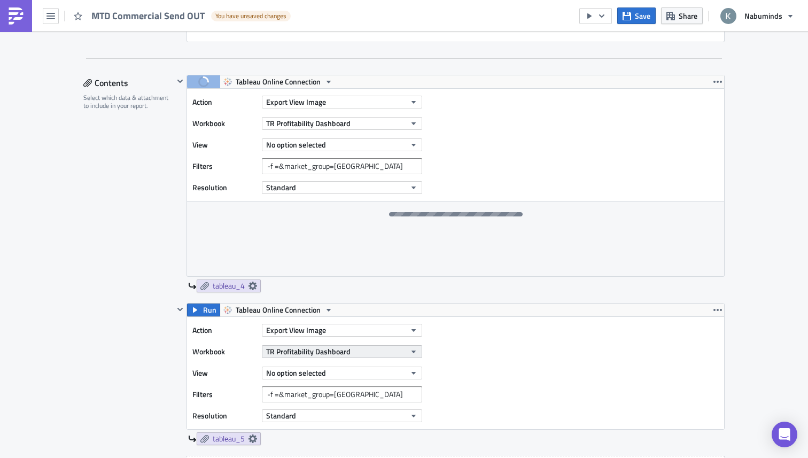
click at [342, 354] on span "TR Profitability Dashboard" at bounding box center [308, 351] width 84 height 11
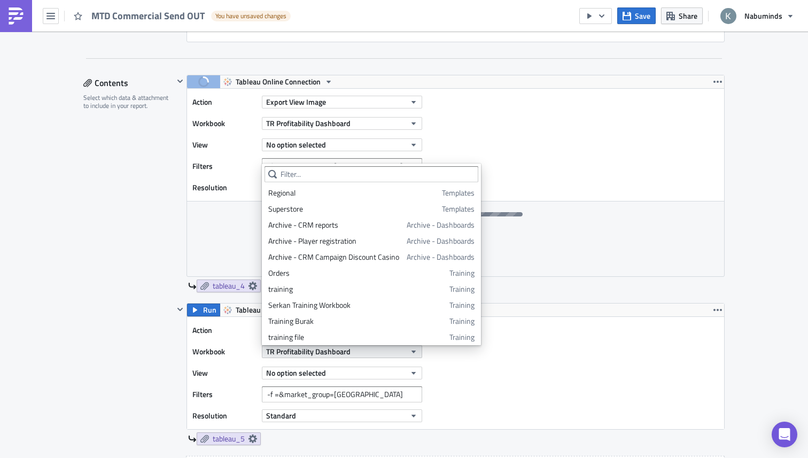
click at [342, 354] on span "TR Profitability Dashboard" at bounding box center [308, 351] width 84 height 11
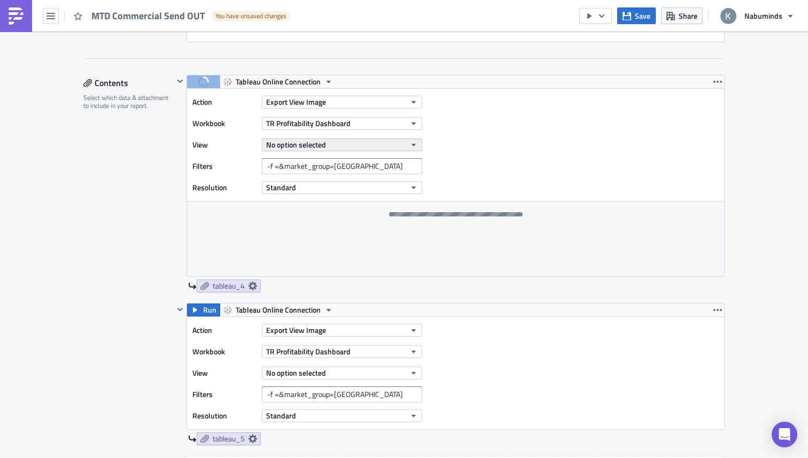
click at [327, 146] on button "No option selected" at bounding box center [342, 144] width 160 height 13
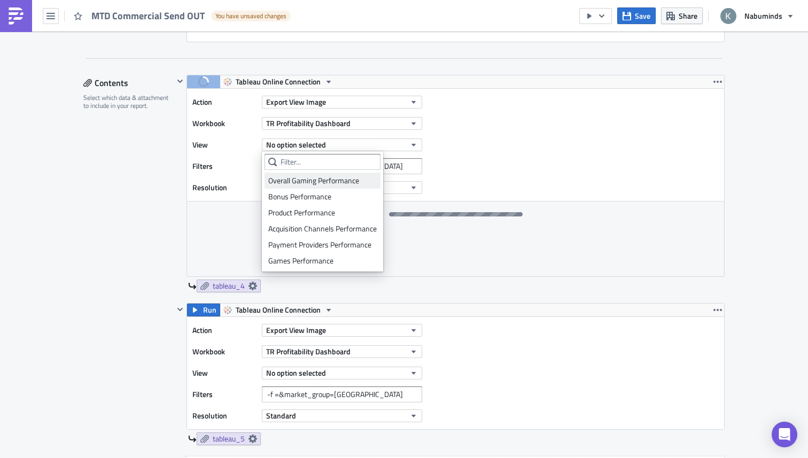
click at [314, 180] on div "Overall Gaming Performance" at bounding box center [322, 180] width 109 height 11
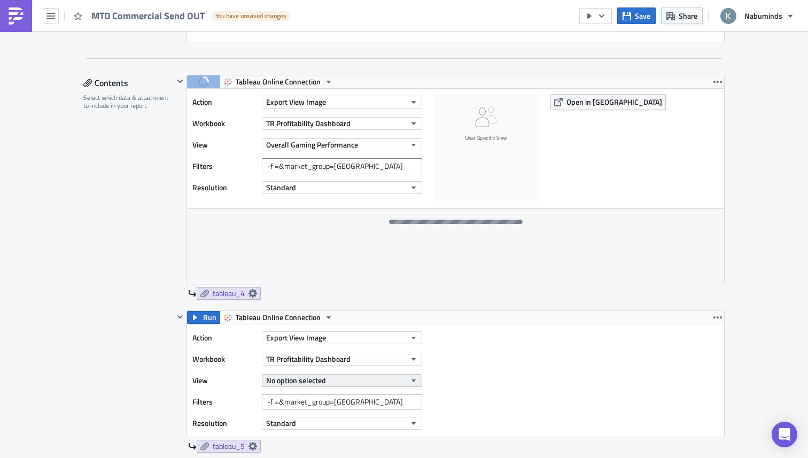
click at [336, 383] on button "No option selected" at bounding box center [342, 380] width 160 height 13
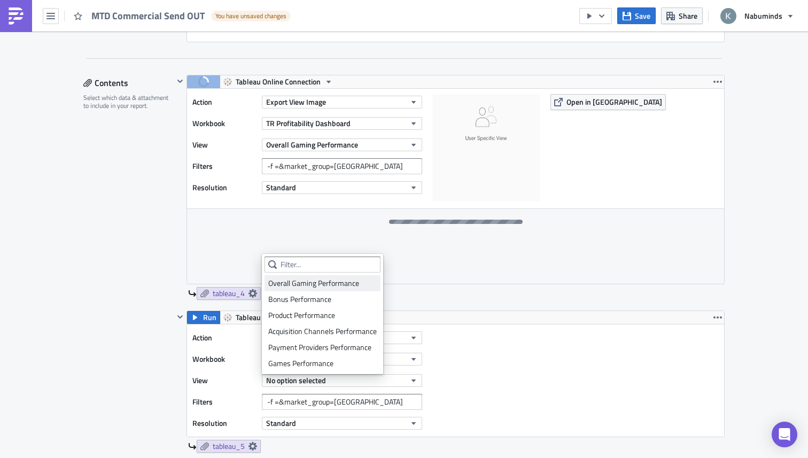
click at [325, 288] on div "Overall Gaming Performance" at bounding box center [322, 283] width 109 height 11
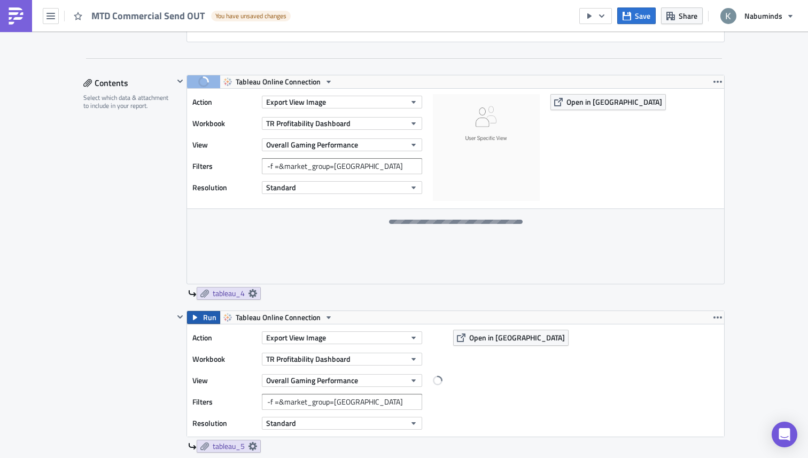
click at [197, 318] on icon "button" at bounding box center [195, 317] width 9 height 9
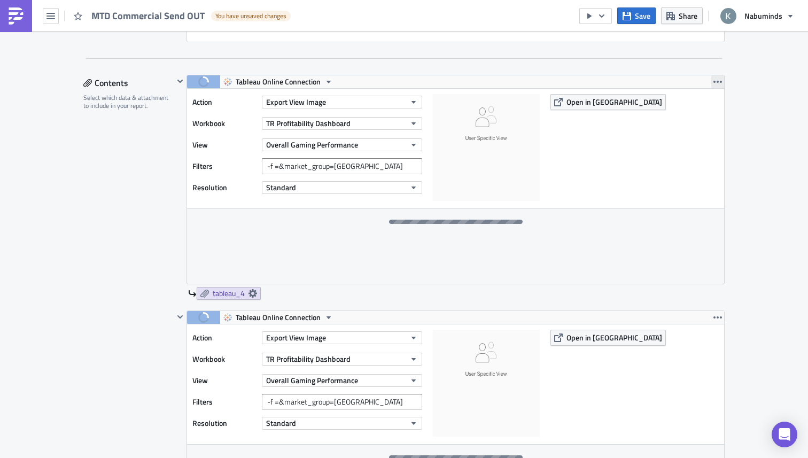
click at [715, 84] on icon "button" at bounding box center [718, 82] width 9 height 9
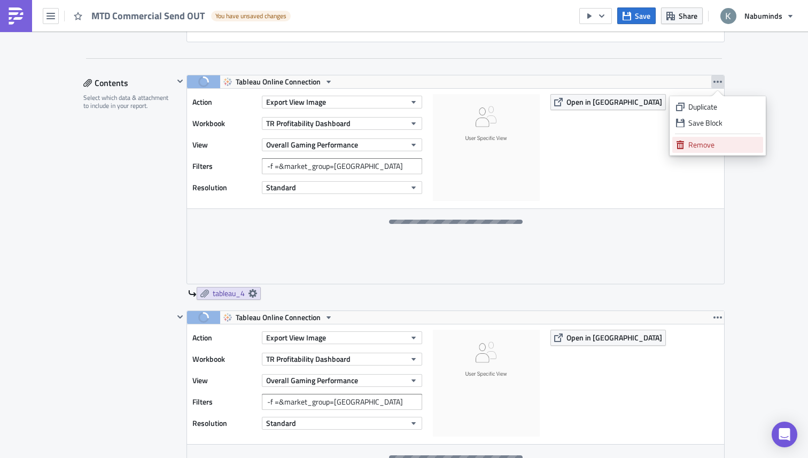
click at [688, 142] on link "Remove" at bounding box center [717, 145] width 91 height 16
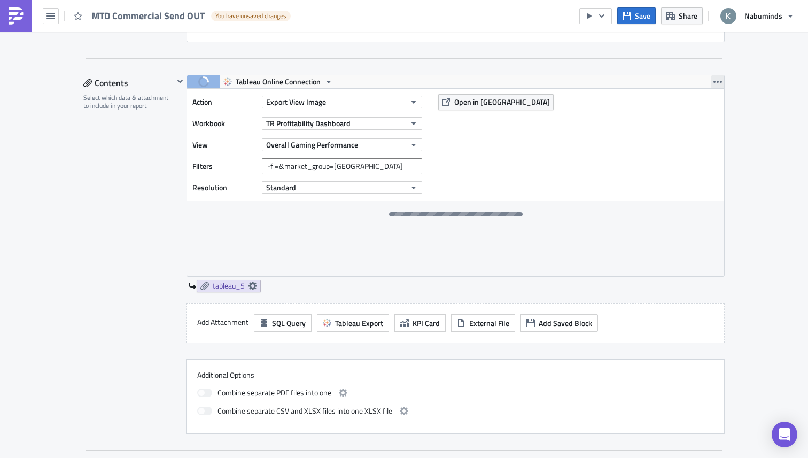
click at [716, 78] on icon "button" at bounding box center [718, 82] width 9 height 9
click at [705, 113] on link "Duplicate" at bounding box center [717, 107] width 91 height 16
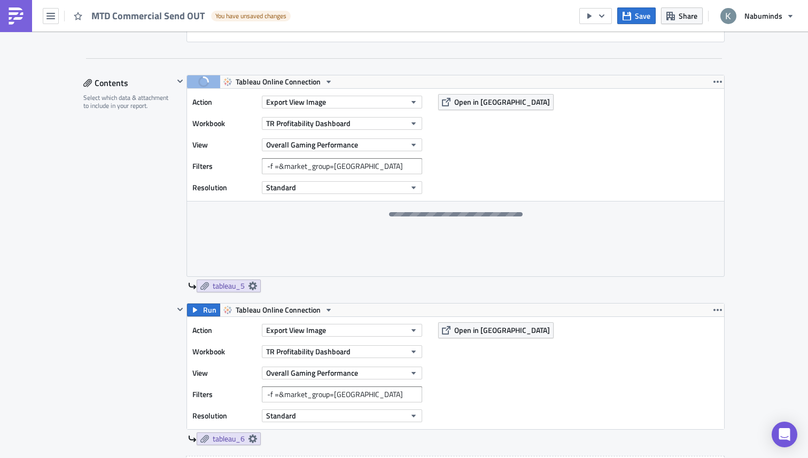
scroll to position [344, 0]
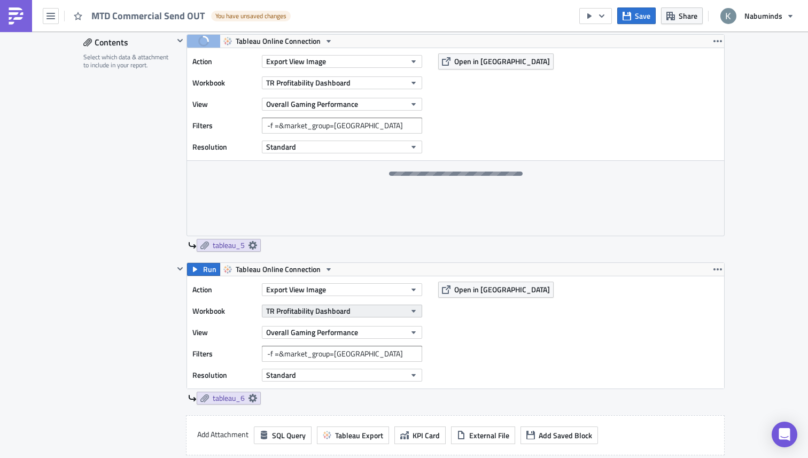
click at [340, 311] on span "TR Profitability Dashboard" at bounding box center [308, 310] width 84 height 11
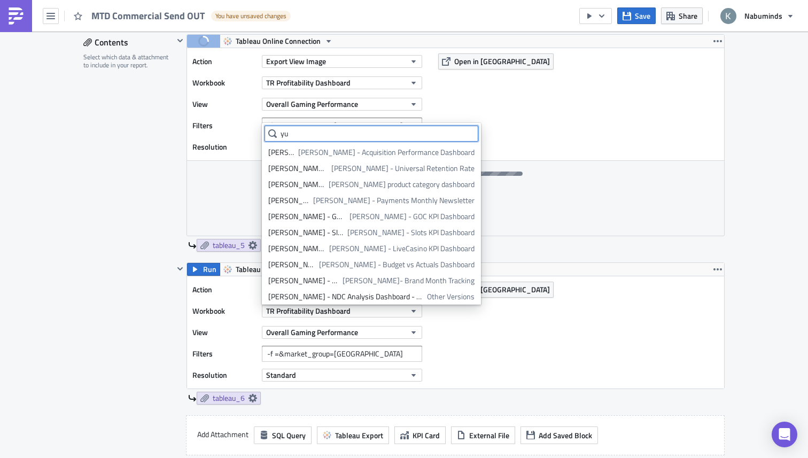
type input "y"
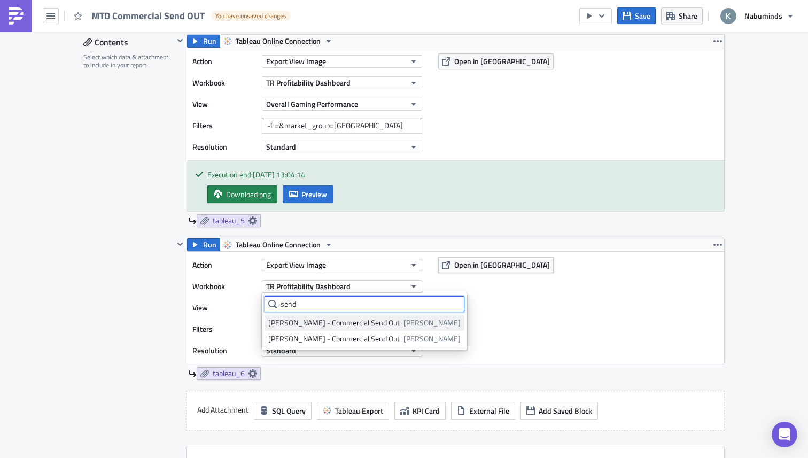
type input "send"
click at [333, 326] on div "Yuri - Commercial Send Out" at bounding box center [334, 323] width 132 height 11
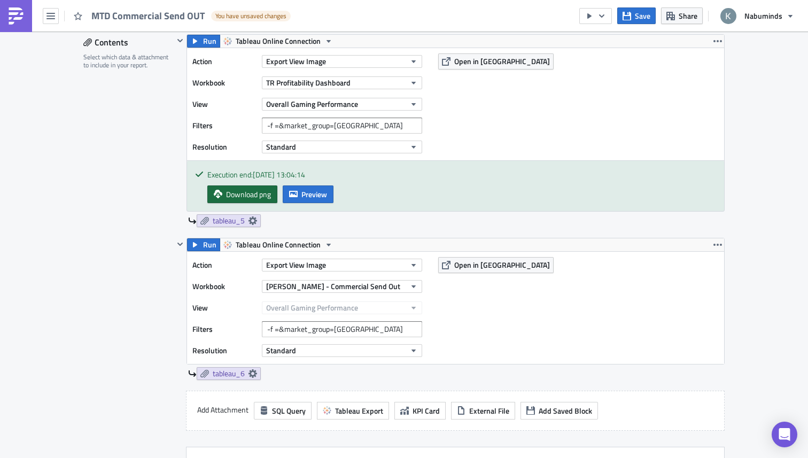
click at [260, 198] on span "Download png" at bounding box center [248, 194] width 45 height 11
click at [693, 26] on div "Save Share Nabuminds" at bounding box center [689, 16] width 221 height 32
drag, startPoint x: 361, startPoint y: 122, endPoint x: 163, endPoint y: 122, distance: 197.8
click at [168, 122] on div "Contents Select which data & attachment to include in your report. Run Tableau …" at bounding box center [403, 278] width 641 height 488
click at [133, 243] on div "Contents Select which data & attachment to include in your report." at bounding box center [128, 278] width 90 height 488
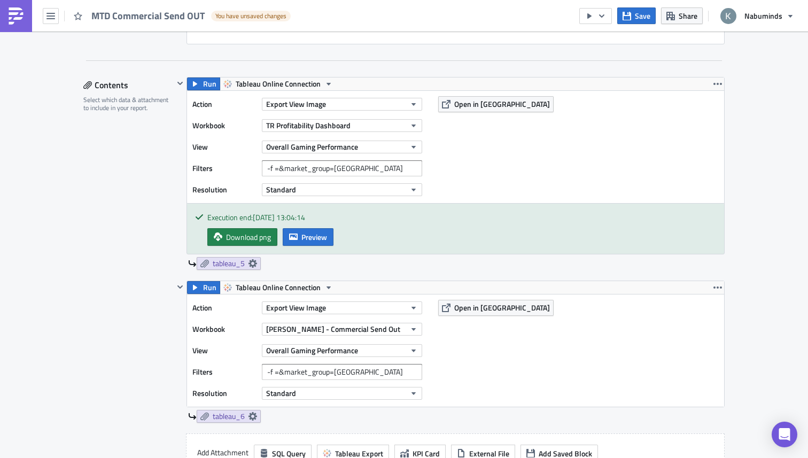
scroll to position [302, 0]
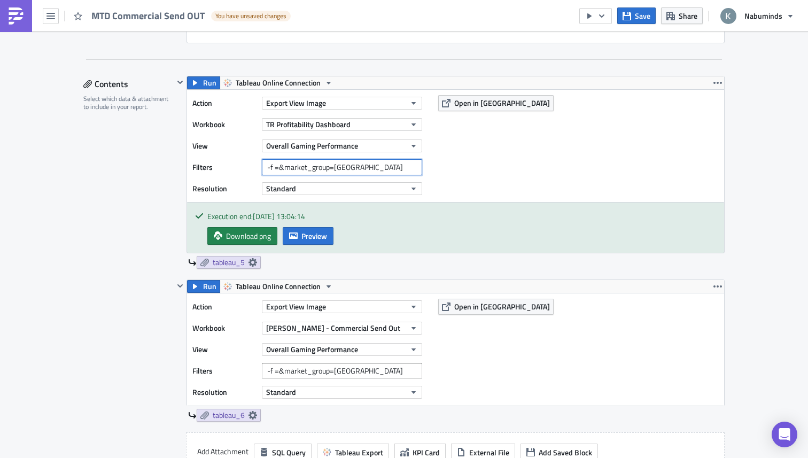
drag, startPoint x: 362, startPoint y: 170, endPoint x: 155, endPoint y: 169, distance: 206.9
click at [156, 170] on div "Contents Select which data & attachment to include in your report. Run Tableau …" at bounding box center [403, 320] width 641 height 488
click at [365, 172] on input "-f =&market_group=INDIA" at bounding box center [342, 167] width 160 height 16
click at [202, 82] on button "Run" at bounding box center [203, 82] width 33 height 13
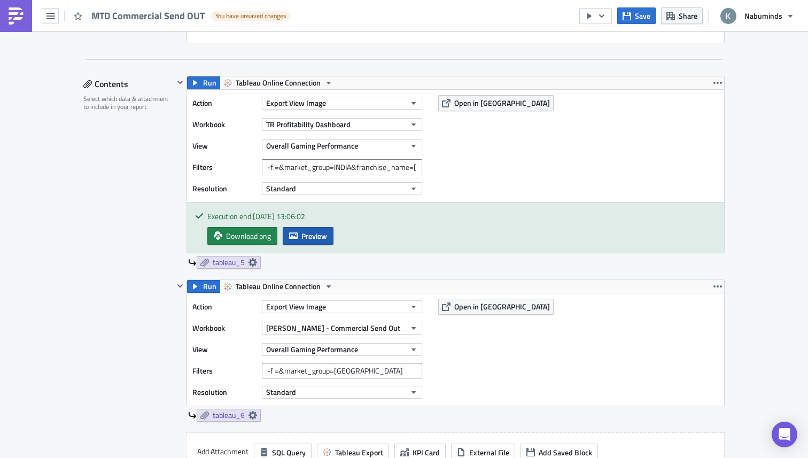
click at [297, 239] on icon "button" at bounding box center [293, 235] width 9 height 9
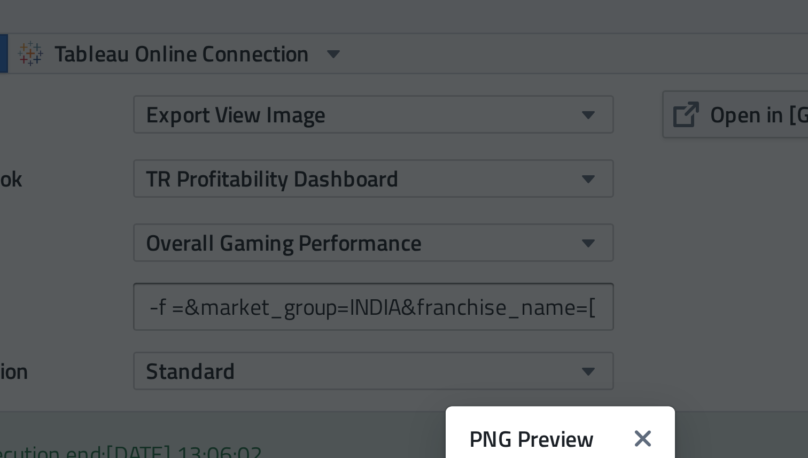
click at [379, 235] on img at bounding box center [404, 240] width 51 height 11
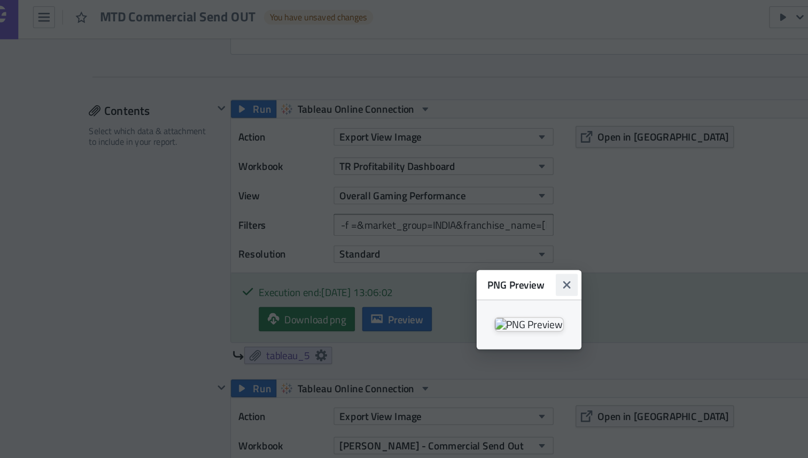
click at [440, 203] on button "Close" at bounding box center [432, 211] width 16 height 16
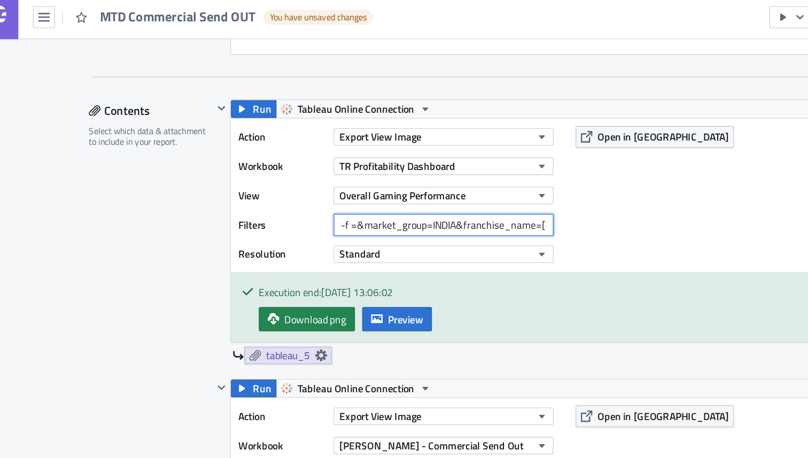
click at [343, 169] on input "-f =&market_group=INDIA&franchise_name=BETCHIP.COM" at bounding box center [342, 167] width 160 height 16
type input "-f =&market_group=TURKEY&franchise_name=BETCHIP.COM"
click at [208, 84] on span "Run" at bounding box center [209, 82] width 13 height 13
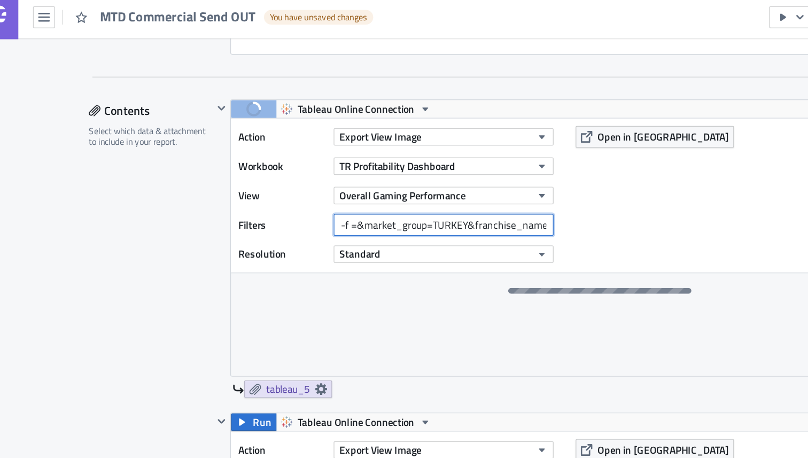
scroll to position [0, 47]
drag, startPoint x: 361, startPoint y: 165, endPoint x: 463, endPoint y: 161, distance: 102.2
click at [463, 161] on div "Action Export View Image Workbook TR Profitability Dashboard View Overall Gamin…" at bounding box center [455, 146] width 537 height 112
click at [339, 169] on input "-f =&market_group=TURKEY&franchise_name=BETCHIP.COM" at bounding box center [342, 167] width 160 height 16
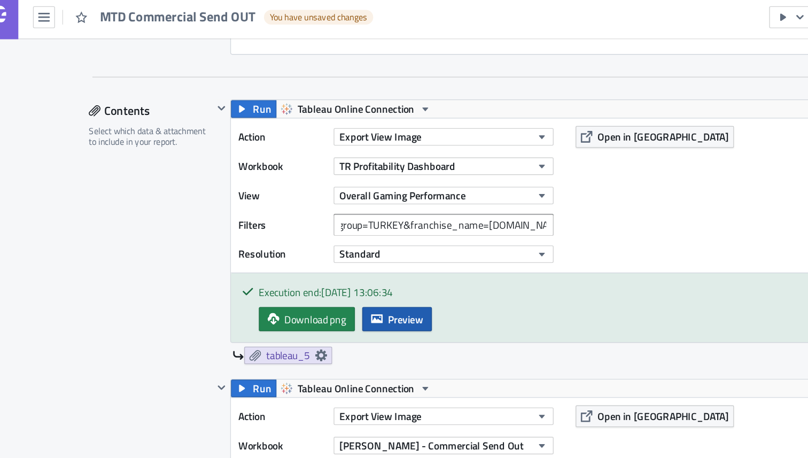
scroll to position [0, 0]
click at [300, 237] on button "Preview" at bounding box center [308, 236] width 51 height 18
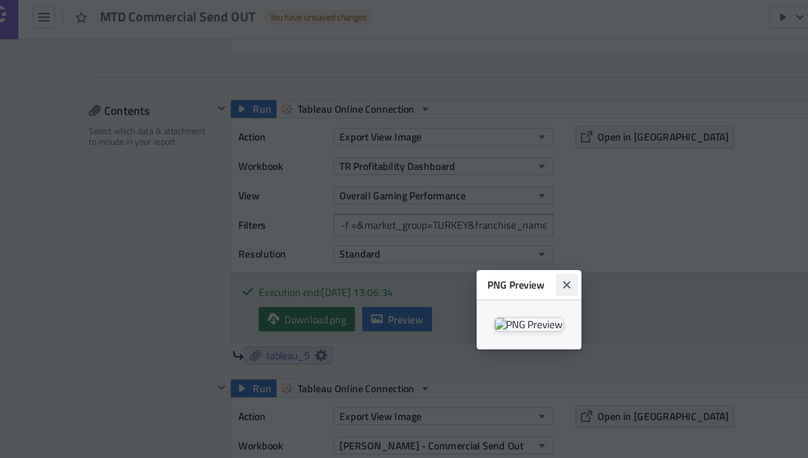
click at [440, 203] on button "Close" at bounding box center [432, 211] width 16 height 16
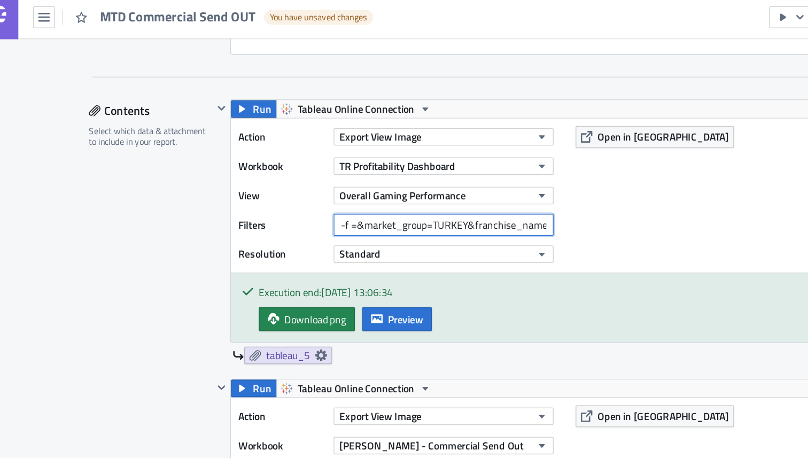
click at [342, 171] on input "-f =&market_group=TURKEY&franchise_name=BETCHIP.COM" at bounding box center [342, 167] width 160 height 16
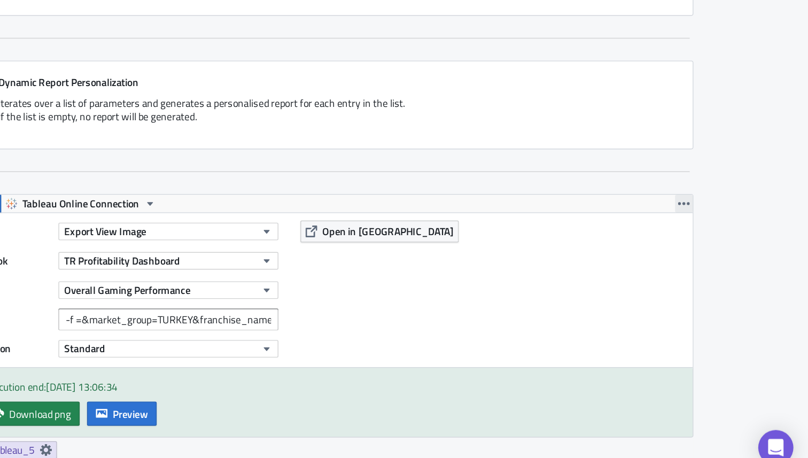
click at [717, 259] on icon "button" at bounding box center [718, 256] width 9 height 9
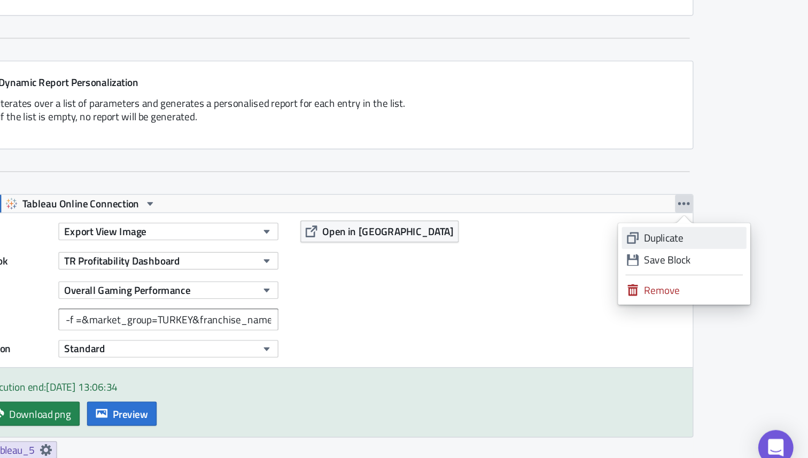
click at [684, 288] on link "Duplicate" at bounding box center [717, 282] width 91 height 16
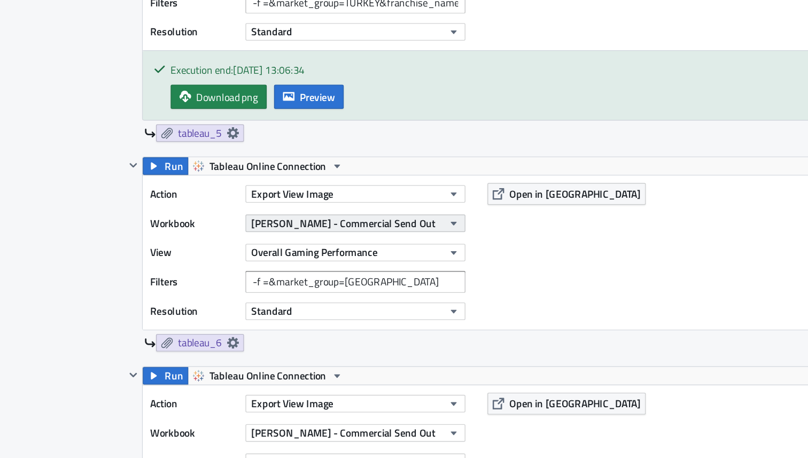
scroll to position [368, 0]
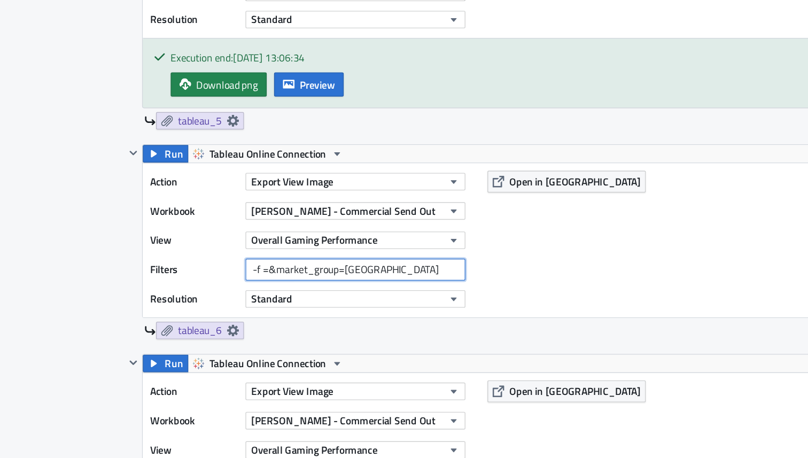
drag, startPoint x: 357, startPoint y: 305, endPoint x: 256, endPoint y: 304, distance: 100.5
click at [257, 305] on div "Filters -f =&market_group=INDIA" at bounding box center [309, 305] width 235 height 16
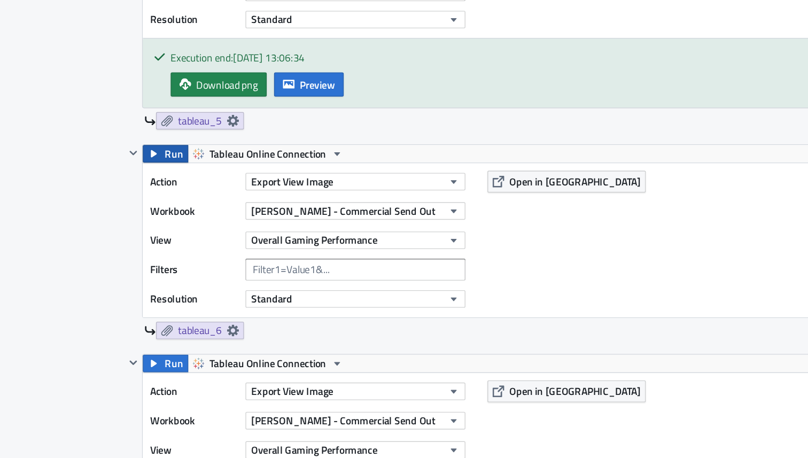
click at [216, 219] on button "Run" at bounding box center [203, 220] width 33 height 13
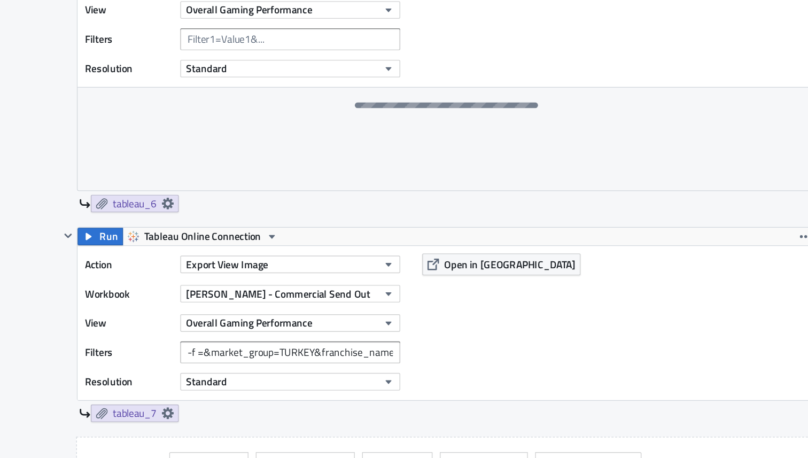
scroll to position [0, 0]
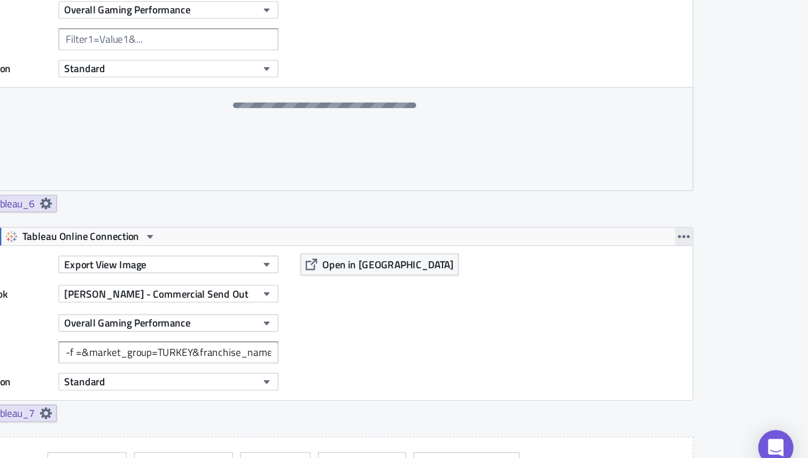
click at [715, 280] on icon "button" at bounding box center [718, 281] width 9 height 2
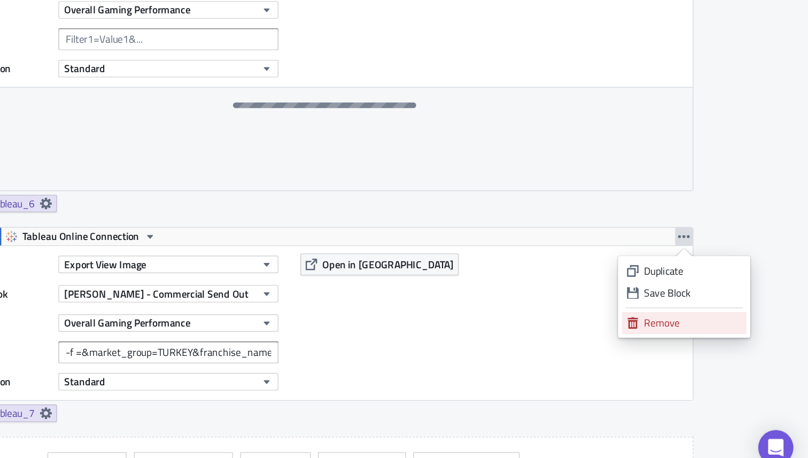
click at [687, 345] on link "Remove" at bounding box center [717, 344] width 91 height 16
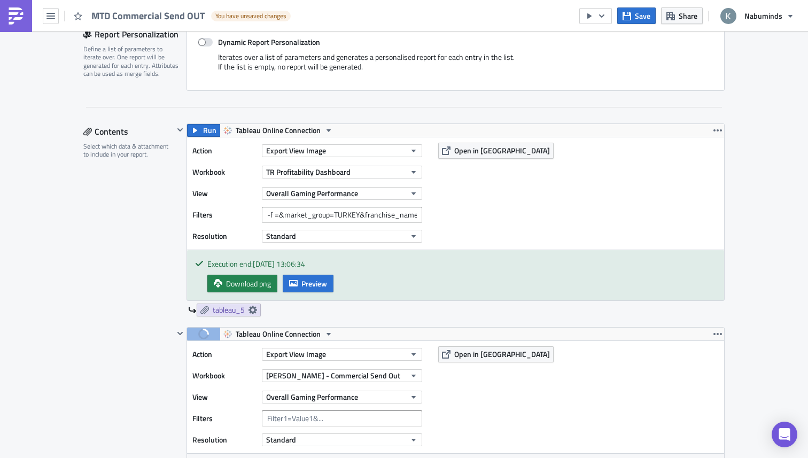
scroll to position [252, 0]
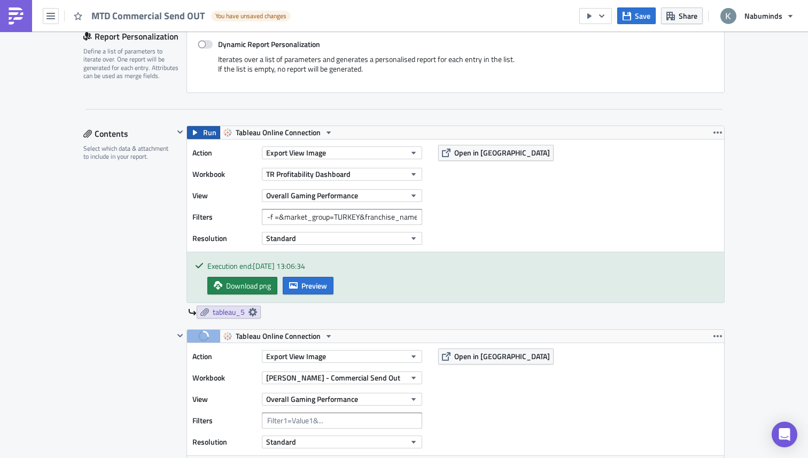
click at [207, 134] on span "Run" at bounding box center [209, 132] width 13 height 13
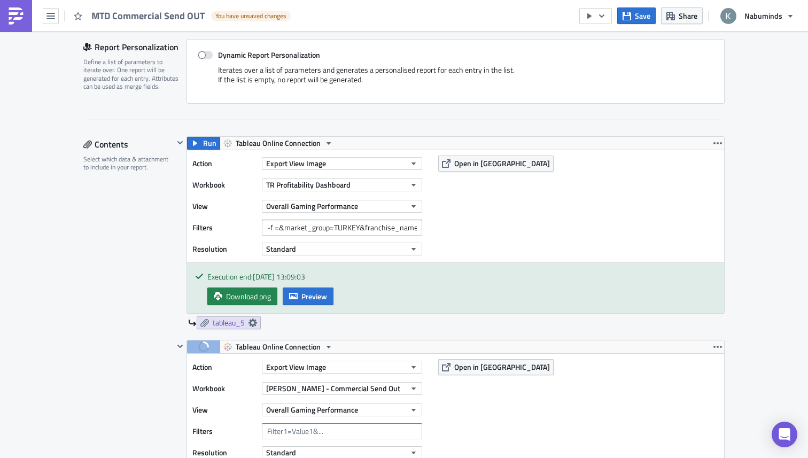
scroll to position [242, 0]
click at [232, 299] on span "Download png" at bounding box center [248, 295] width 45 height 11
click at [634, 20] on button "Save" at bounding box center [636, 15] width 38 height 17
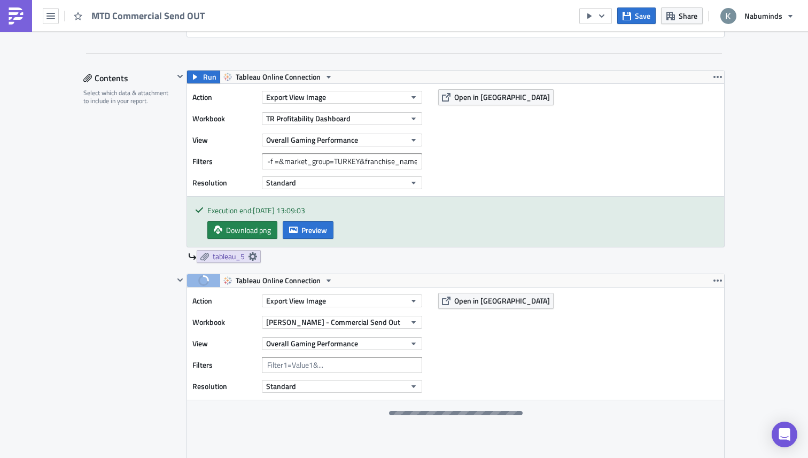
scroll to position [307, 0]
click at [715, 279] on icon "button" at bounding box center [718, 281] width 9 height 9
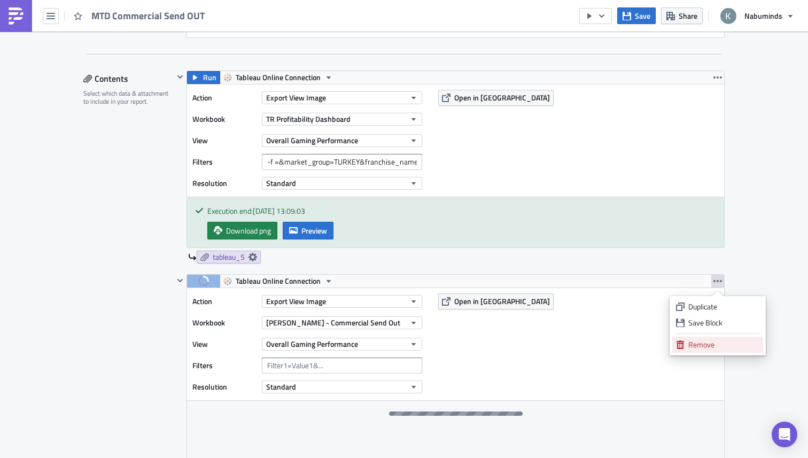
click at [693, 340] on div "Remove" at bounding box center [724, 344] width 71 height 11
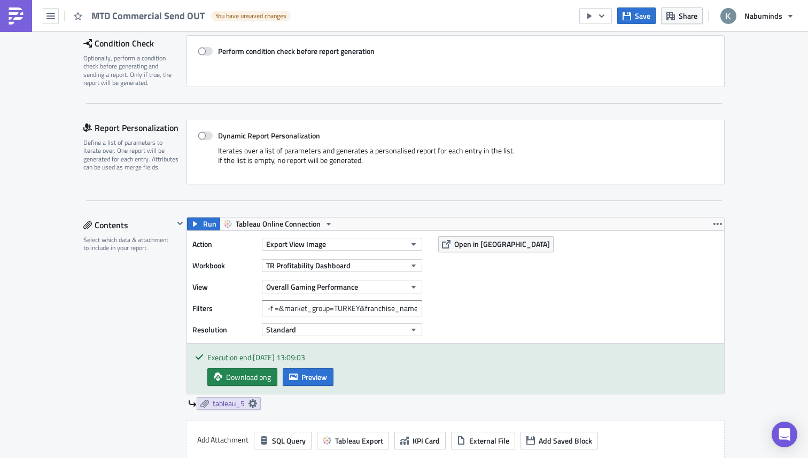
scroll to position [159, 0]
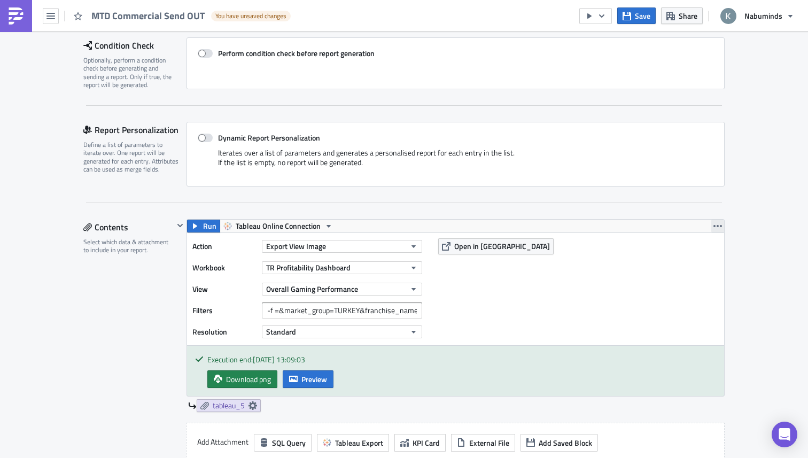
click at [721, 222] on icon "button" at bounding box center [718, 226] width 9 height 9
click at [700, 254] on div "Duplicate" at bounding box center [724, 251] width 71 height 11
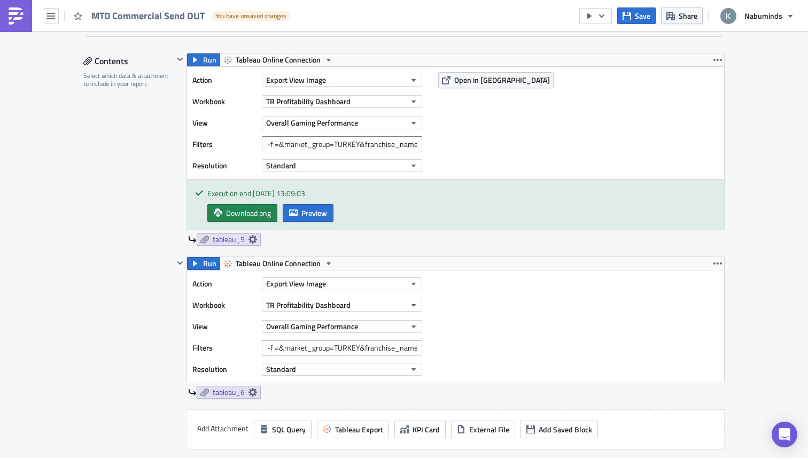
scroll to position [325, 0]
click at [314, 288] on span "Export View Image" at bounding box center [296, 283] width 60 height 11
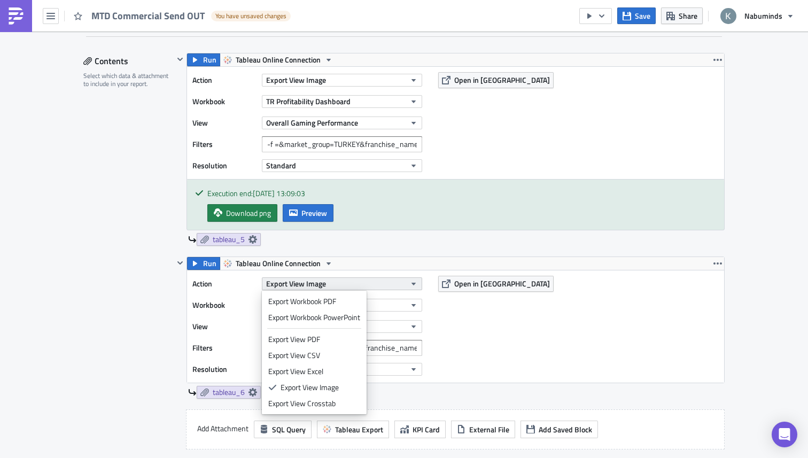
click at [295, 284] on span "Export View Image" at bounding box center [296, 283] width 60 height 11
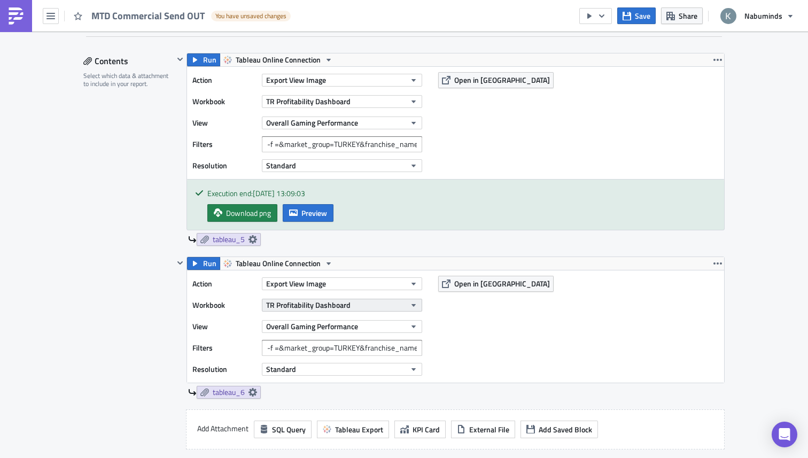
click at [299, 303] on span "TR Profitability Dashboard" at bounding box center [308, 304] width 84 height 11
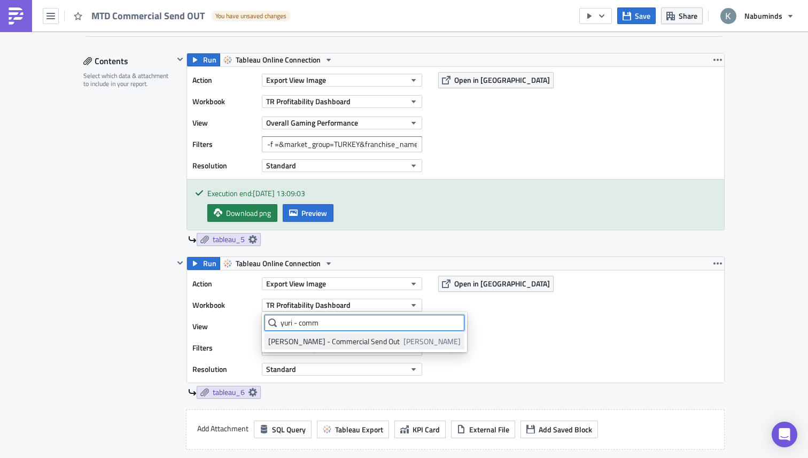
type input "yuri - comm"
click at [351, 341] on div "Yuri - Commercial Send Out" at bounding box center [334, 341] width 132 height 11
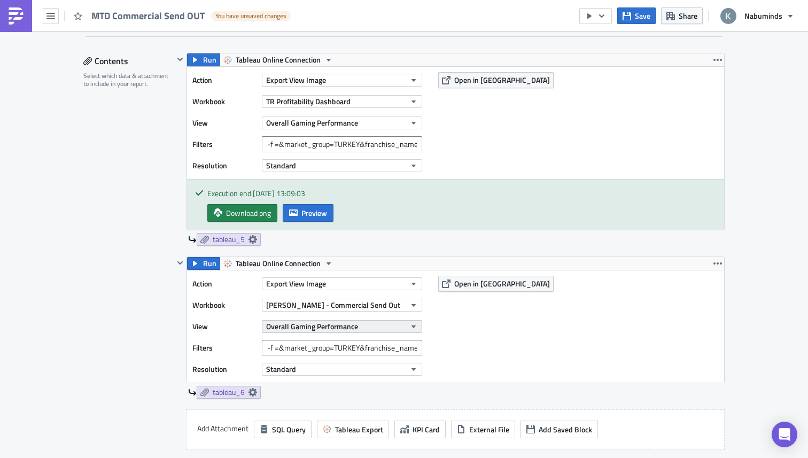
click at [327, 328] on span "Overall Gaming Performance" at bounding box center [312, 326] width 92 height 11
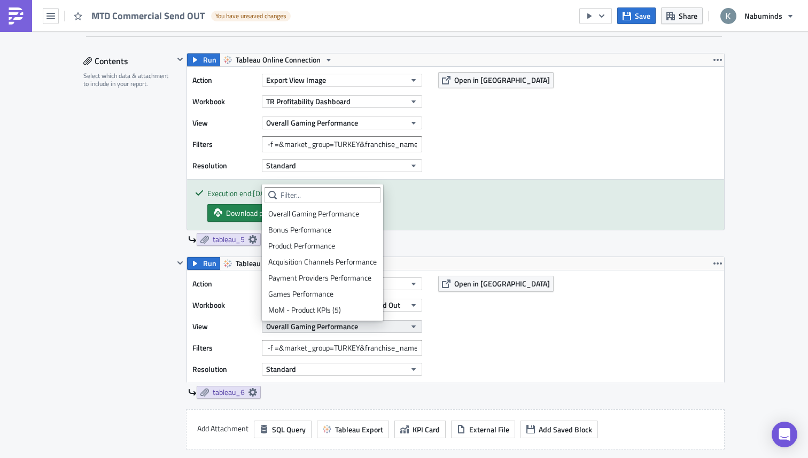
click at [327, 328] on span "Overall Gaming Performance" at bounding box center [312, 326] width 92 height 11
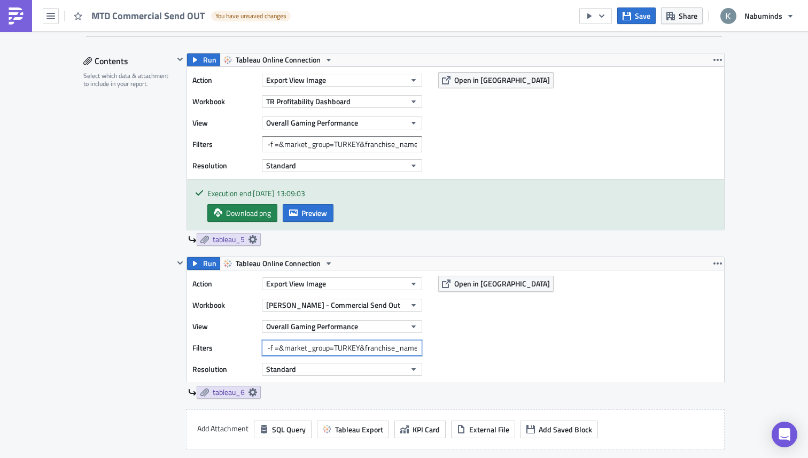
click at [296, 347] on input "-f =&market_group=TURKEY&franchise_name=BETCHIP.COM" at bounding box center [342, 348] width 160 height 16
click at [152, 302] on div "Contents Select which data & attachment to include in your report." at bounding box center [128, 297] width 90 height 488
click at [196, 260] on icon "button" at bounding box center [195, 263] width 9 height 9
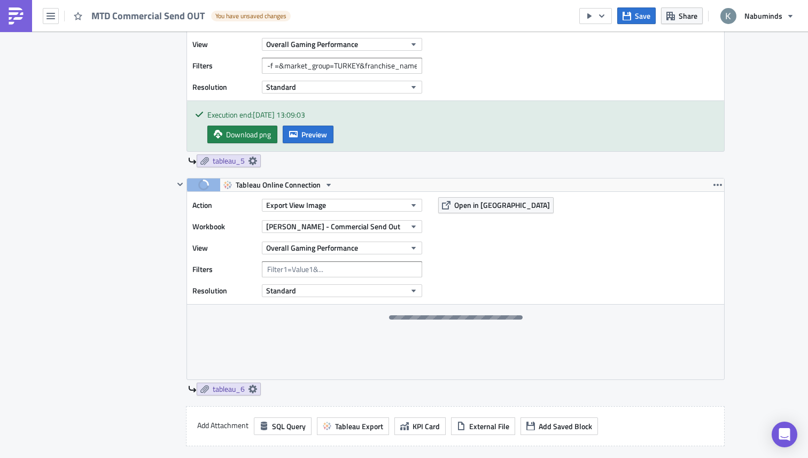
scroll to position [381, 0]
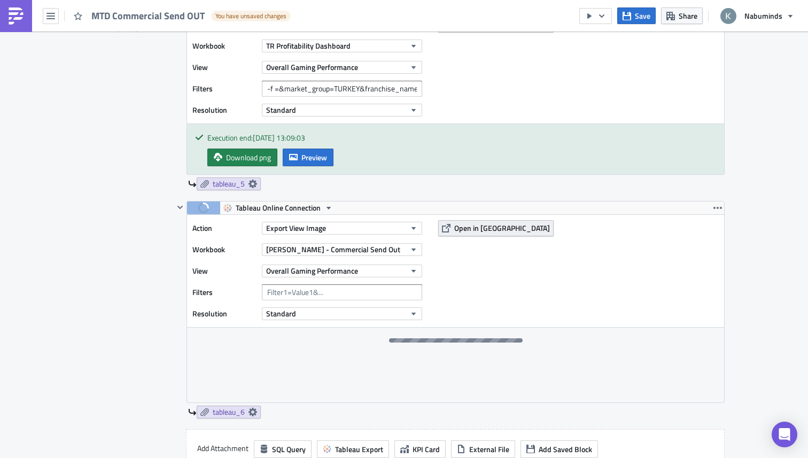
click at [480, 228] on span "Open in Tableau" at bounding box center [502, 227] width 96 height 11
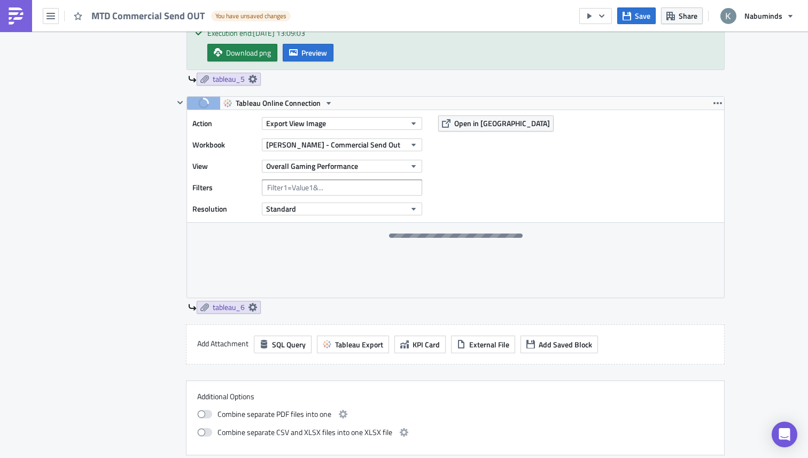
scroll to position [485, 0]
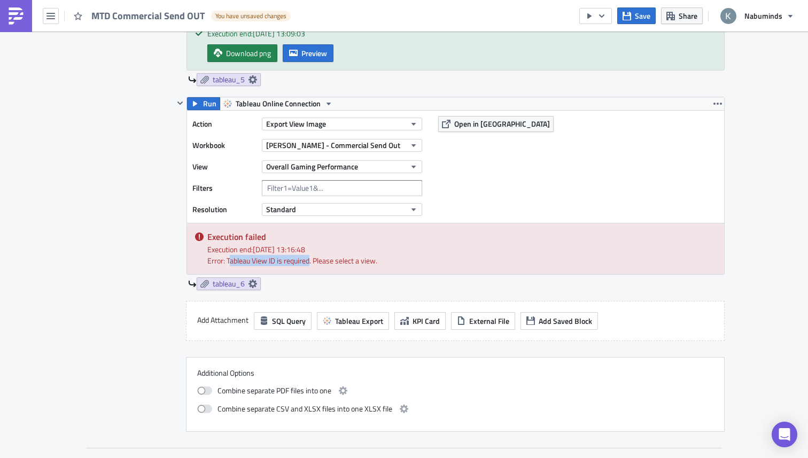
drag, startPoint x: 229, startPoint y: 263, endPoint x: 310, endPoint y: 265, distance: 80.2
click at [310, 265] on div "Error: Tableau View ID is required. Please select a view." at bounding box center [461, 260] width 509 height 11
drag, startPoint x: 375, startPoint y: 261, endPoint x: 250, endPoint y: 259, distance: 124.6
click at [250, 259] on div "Error: Tableau View ID is required. Please select a view." at bounding box center [461, 260] width 509 height 11
click at [373, 172] on button "Overall Gaming Performance" at bounding box center [342, 166] width 160 height 13
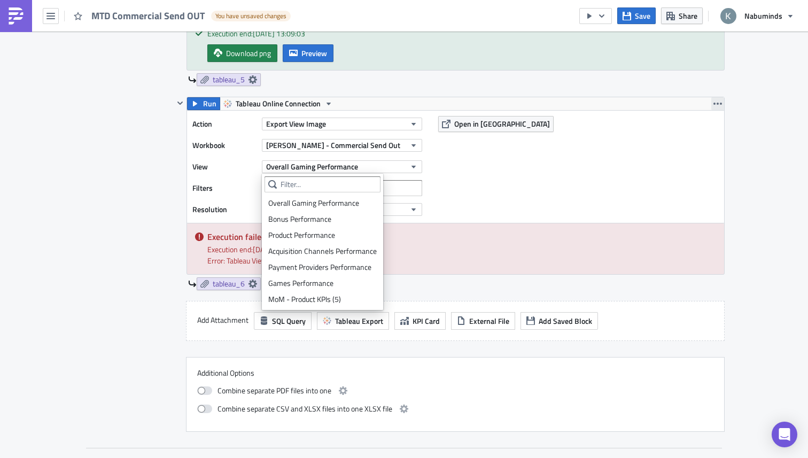
click at [716, 106] on icon "button" at bounding box center [718, 103] width 9 height 9
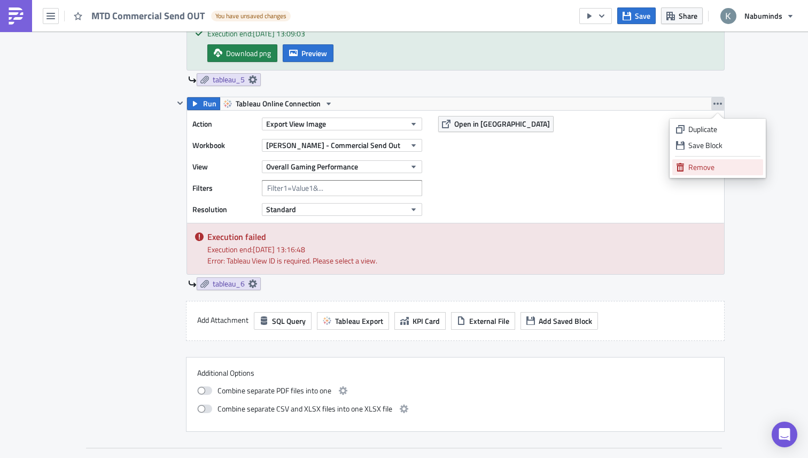
click at [702, 166] on div "Remove" at bounding box center [724, 167] width 71 height 11
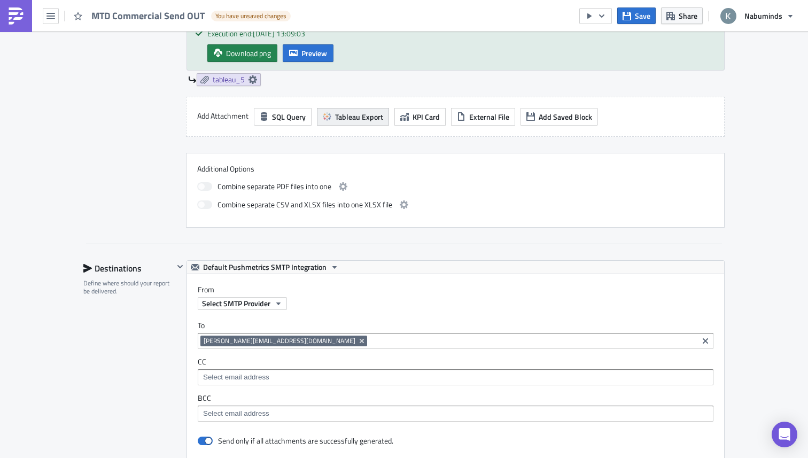
click at [359, 120] on span "Tableau Export" at bounding box center [359, 116] width 48 height 11
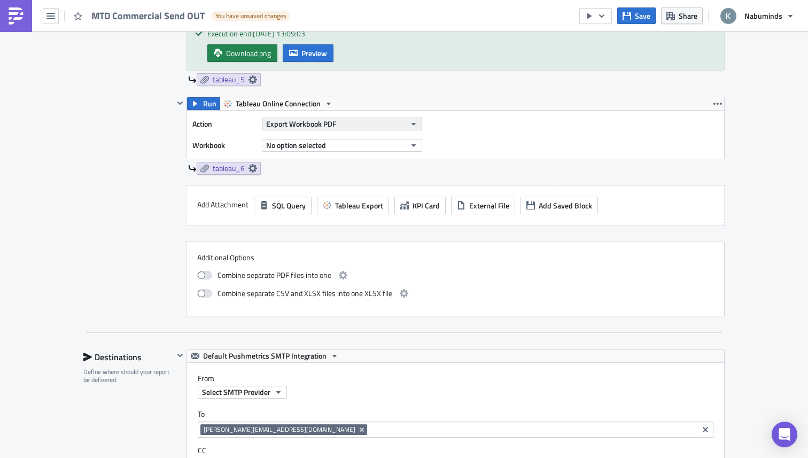
click at [321, 127] on span "Export Workbook PDF" at bounding box center [301, 123] width 70 height 11
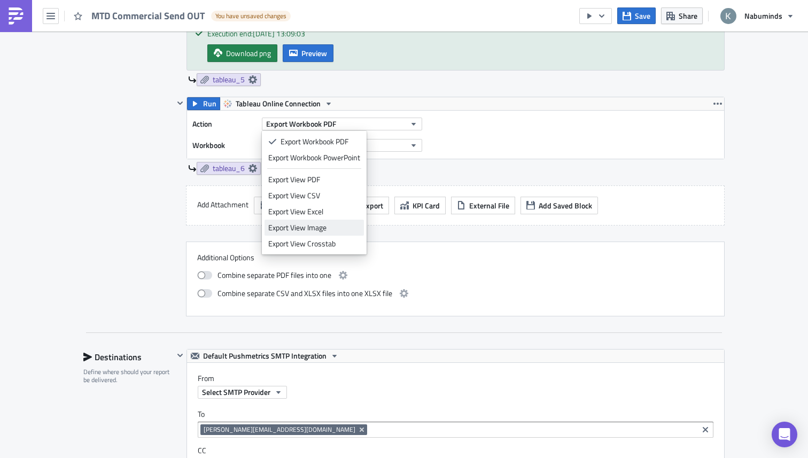
click at [319, 228] on div "Export View Image" at bounding box center [314, 227] width 92 height 11
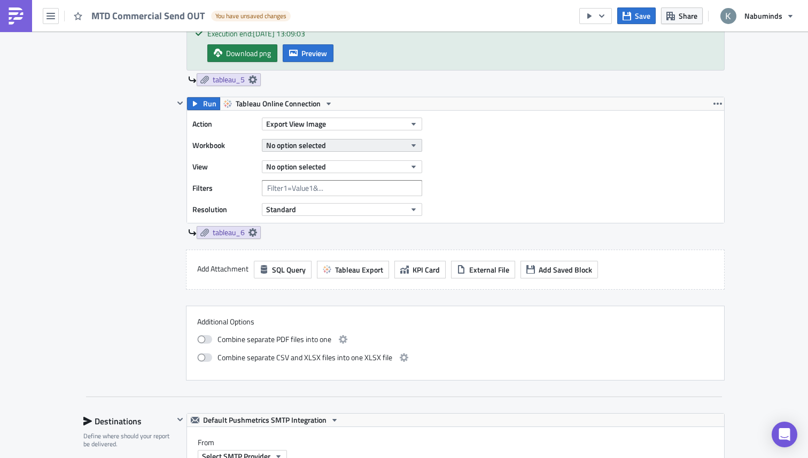
click at [313, 150] on span "No option selected" at bounding box center [296, 145] width 60 height 11
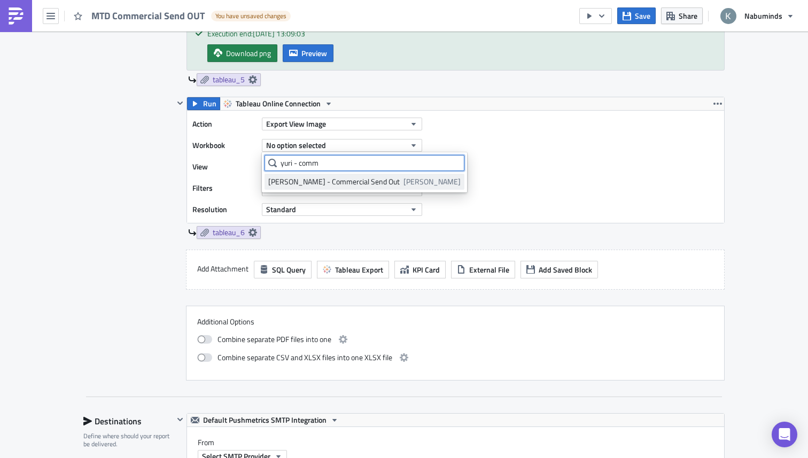
type input "yuri - comm"
click at [303, 181] on div "Yuri - Commercial Send Out" at bounding box center [334, 181] width 132 height 11
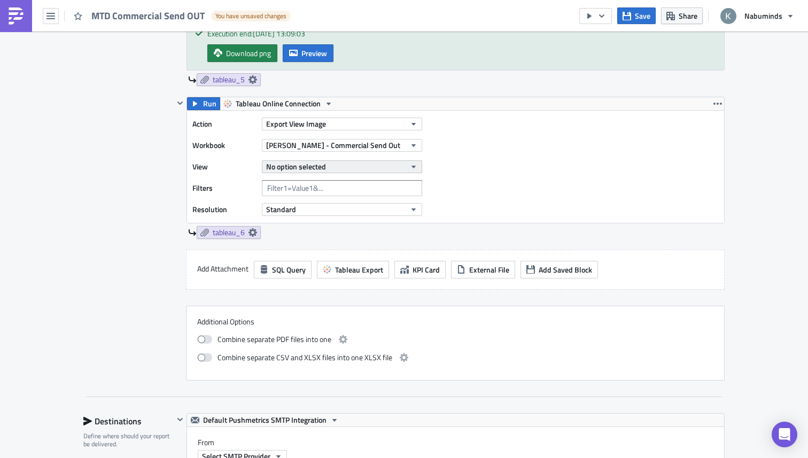
click at [333, 162] on button "No option selected" at bounding box center [342, 166] width 160 height 13
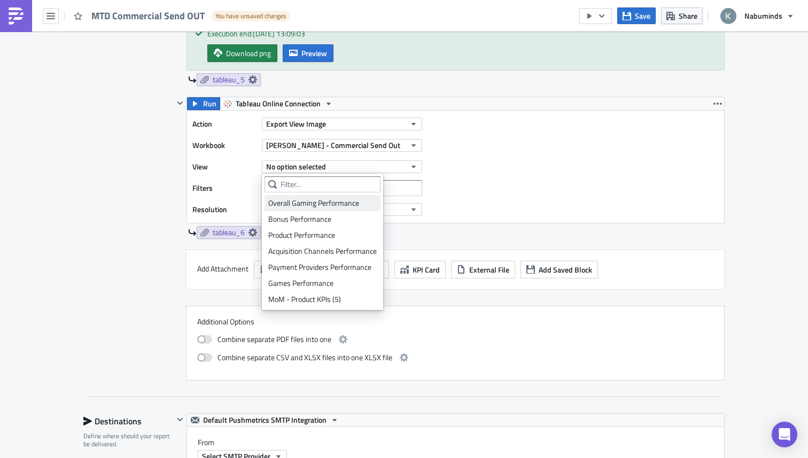
click at [307, 203] on div "Overall Gaming Performance" at bounding box center [322, 203] width 109 height 11
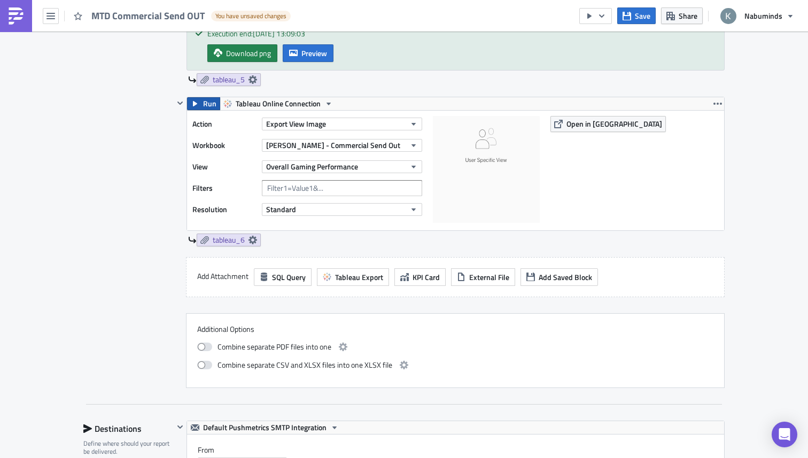
click at [211, 103] on span "Run" at bounding box center [209, 103] width 13 height 13
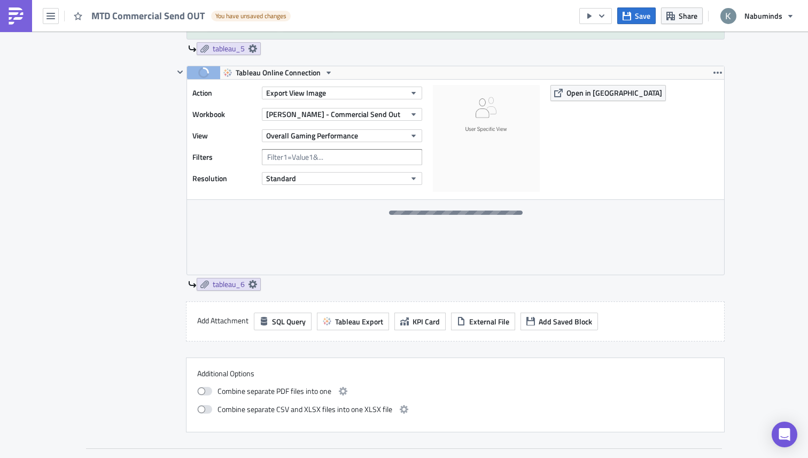
scroll to position [519, 0]
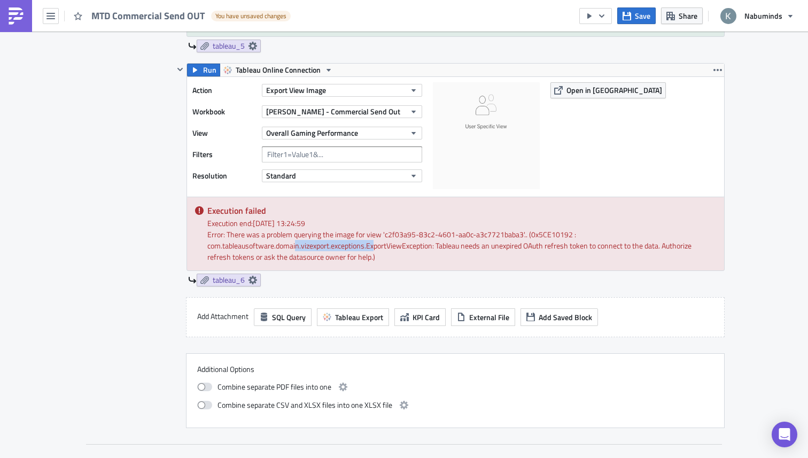
drag, startPoint x: 296, startPoint y: 244, endPoint x: 376, endPoint y: 242, distance: 79.7
click at [376, 242] on div "Error: There was a problem querying the image for view 'c2f03a95-83c2-4601-aa0c…" at bounding box center [461, 246] width 509 height 34
click at [441, 254] on div "Error: There was a problem querying the image for view 'c2f03a95-83c2-4601-aa0c…" at bounding box center [461, 246] width 509 height 34
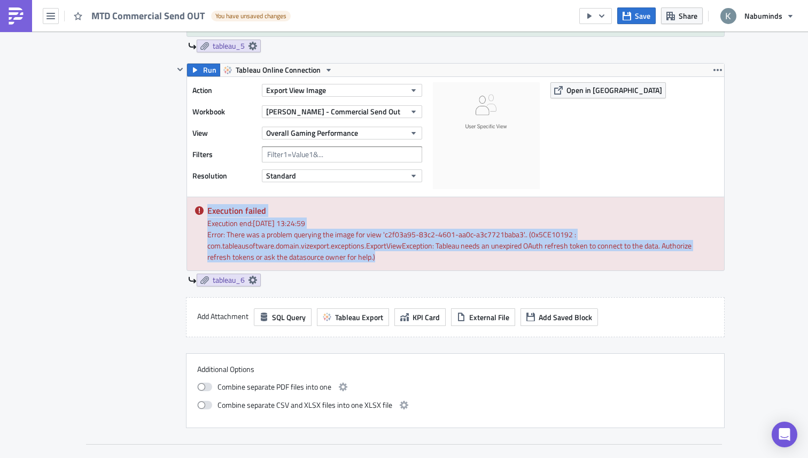
drag, startPoint x: 440, startPoint y: 254, endPoint x: 204, endPoint y: 212, distance: 240.0
click at [204, 211] on div "Execution failed Execution end: 15/08/2025, 13:24:59 Error: There was a problem…" at bounding box center [455, 233] width 537 height 73
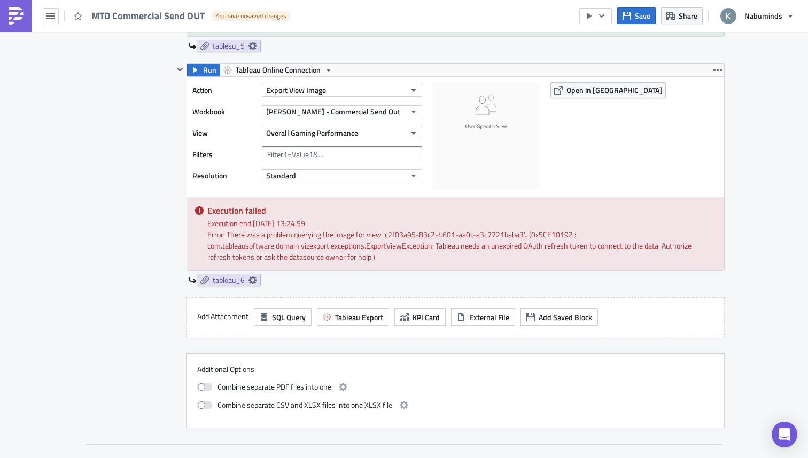
click at [172, 242] on div "Contents Select which data & attachment to include in your report." at bounding box center [128, 143] width 90 height 569
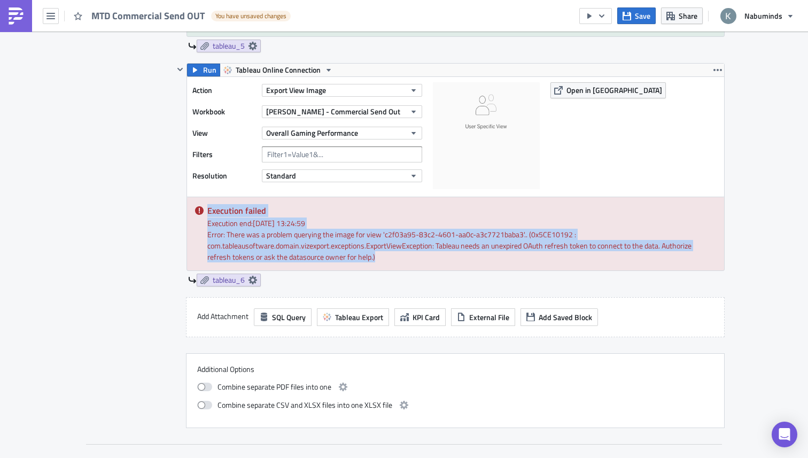
drag, startPoint x: 406, startPoint y: 260, endPoint x: 200, endPoint y: 212, distance: 210.8
click at [200, 212] on div "Execution failed Execution end: 15/08/2025, 13:24:59 Error: There was a problem…" at bounding box center [455, 233] width 537 height 73
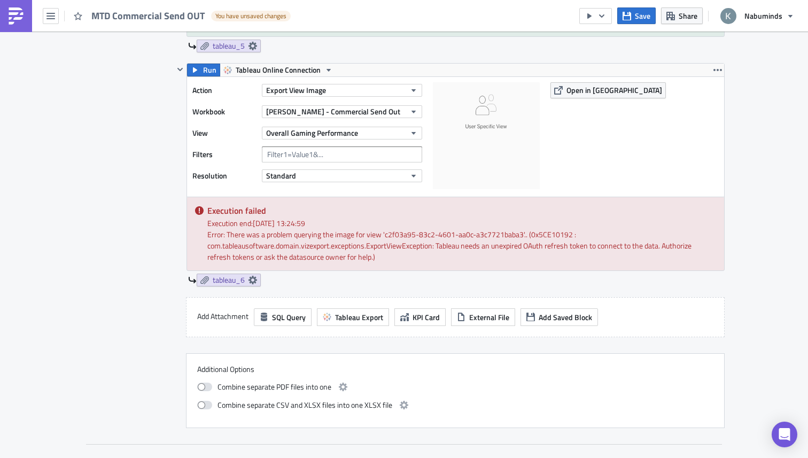
click at [148, 243] on div "Contents Select which data & attachment to include in your report." at bounding box center [128, 143] width 90 height 569
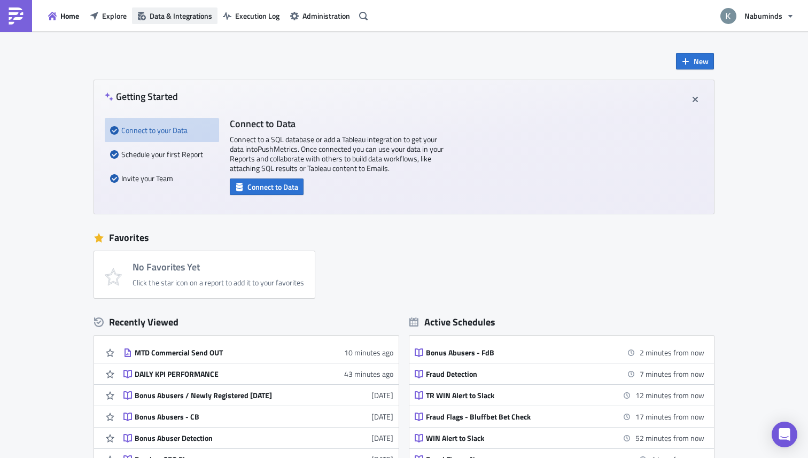
click at [170, 19] on span "Data & Integrations" at bounding box center [181, 15] width 63 height 11
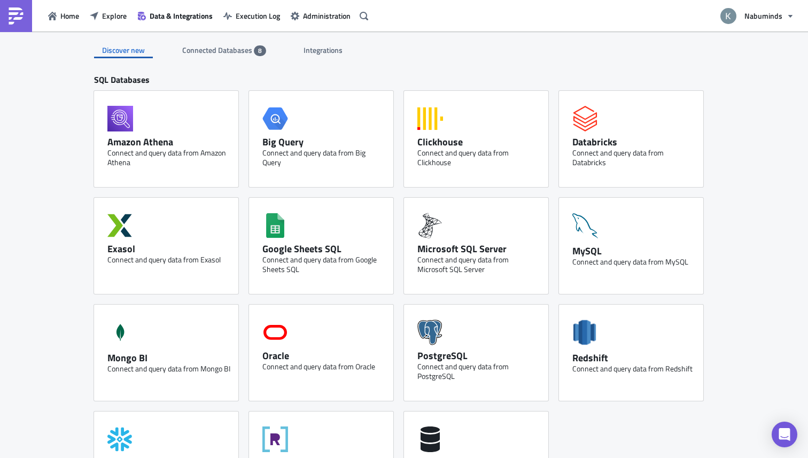
click at [226, 51] on span "Connected Databases" at bounding box center [218, 49] width 72 height 11
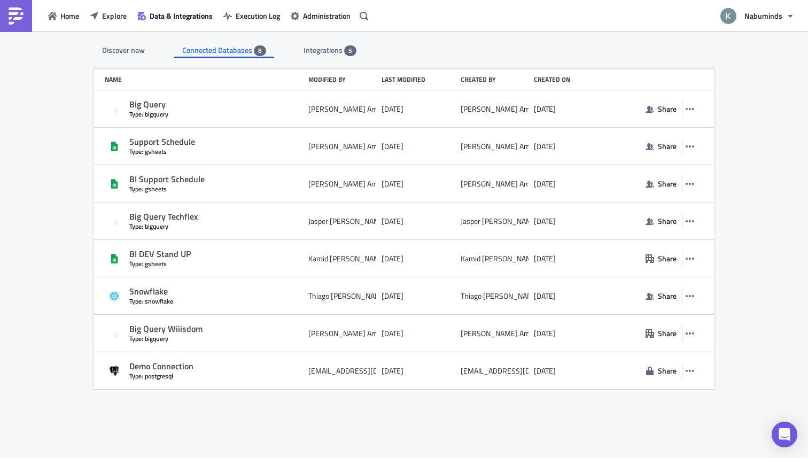
click at [324, 59] on div "Discover new Connected Databases 8 Integrations 5 SQL Databases Amazon Athena C…" at bounding box center [403, 246] width 641 height 428
click at [322, 56] on div "Integrations 5" at bounding box center [330, 50] width 53 height 16
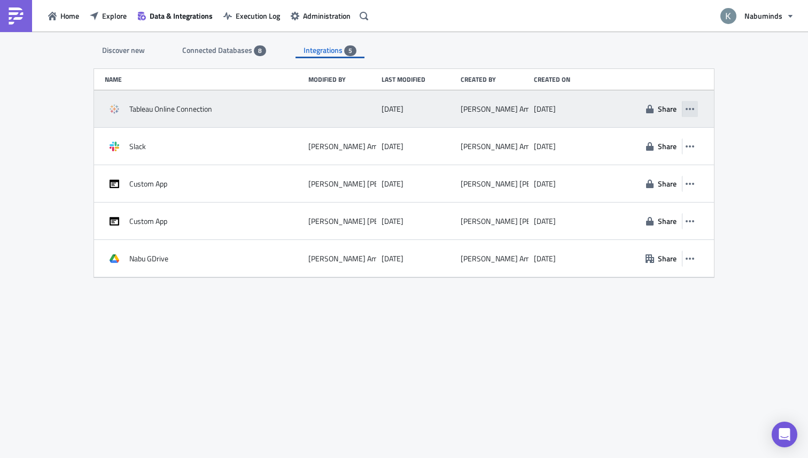
click at [692, 109] on icon "button" at bounding box center [690, 109] width 9 height 9
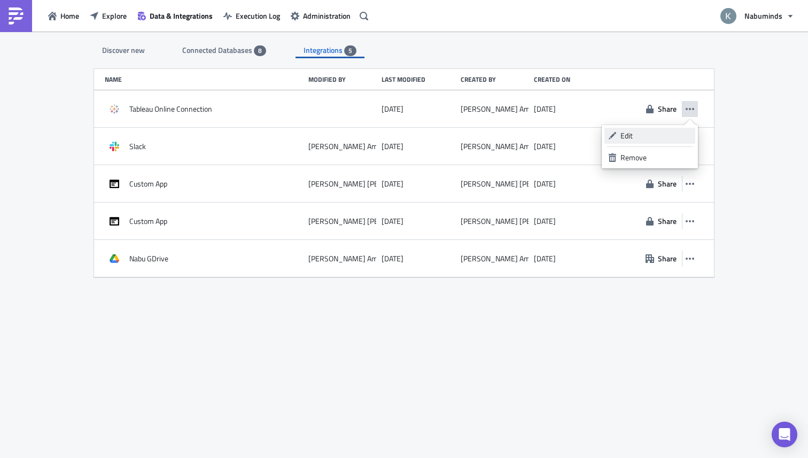
click at [631, 136] on div "Edit" at bounding box center [656, 135] width 71 height 11
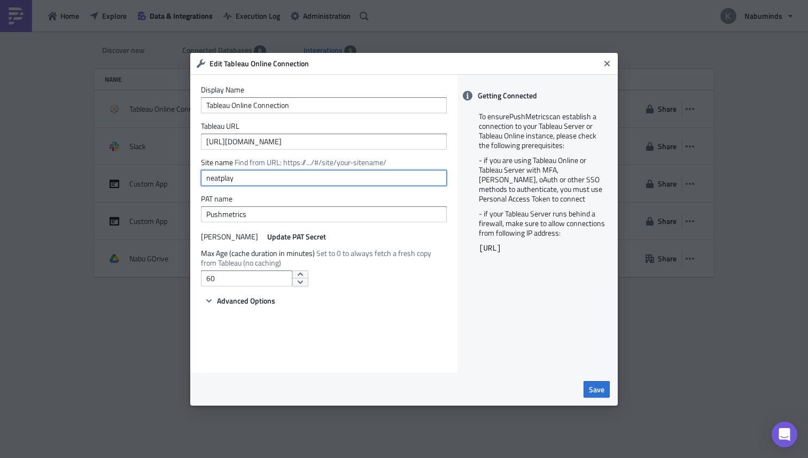
click at [254, 181] on input "neatplay" at bounding box center [324, 178] width 246 height 16
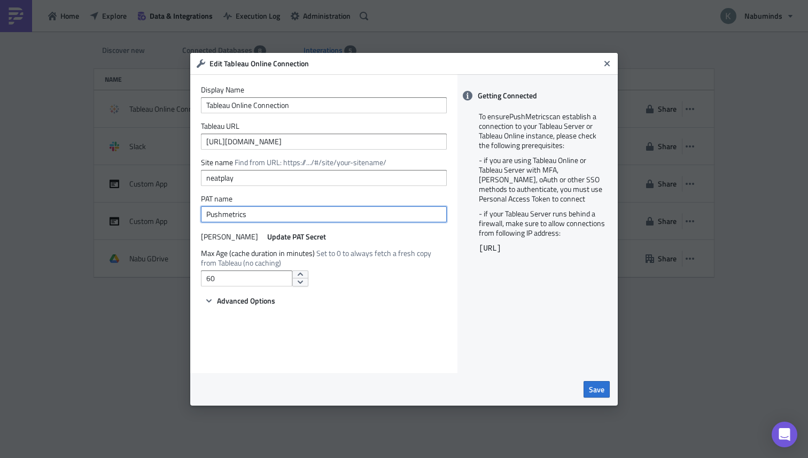
click at [261, 207] on input "Pushmetrics" at bounding box center [324, 214] width 246 height 16
click at [231, 310] on div "Display Name Tableau Online Connection Tableau URL [URL][DOMAIN_NAME] Site name…" at bounding box center [323, 223] width 267 height 299
click at [219, 301] on span "Advanced Options" at bounding box center [246, 300] width 58 height 11
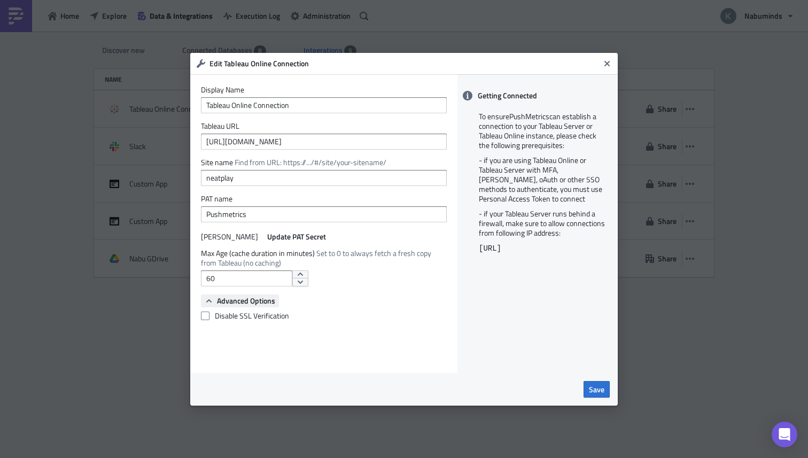
click at [245, 298] on span "Advanced Options" at bounding box center [246, 300] width 58 height 11
click at [250, 177] on input "neatplay" at bounding box center [324, 178] width 246 height 16
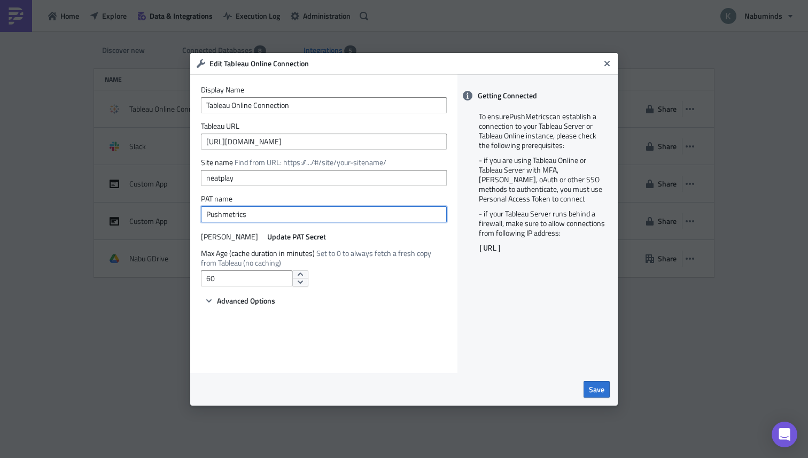
drag, startPoint x: 251, startPoint y: 213, endPoint x: 176, endPoint y: 212, distance: 74.8
click at [176, 212] on div "Edit Tableau Online Connection Display Name Tableau Online Connection Tableau U…" at bounding box center [404, 229] width 808 height 458
paste input "Pushmetric"
type input "Pushmetric"
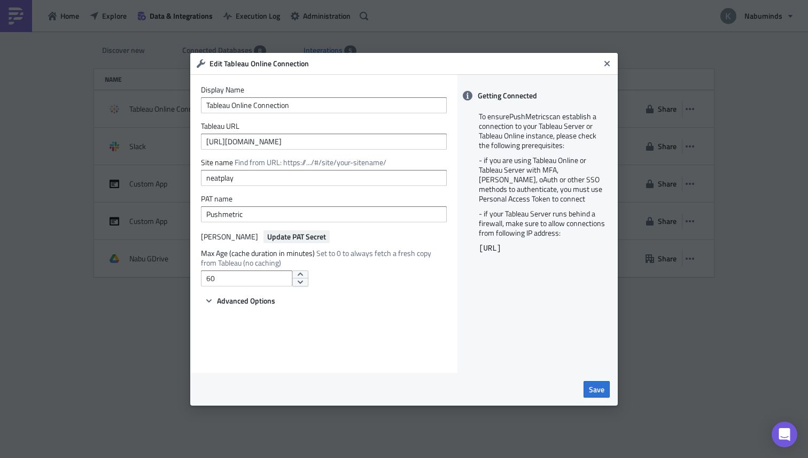
click at [276, 238] on span "Update PAT Secret" at bounding box center [296, 236] width 59 height 11
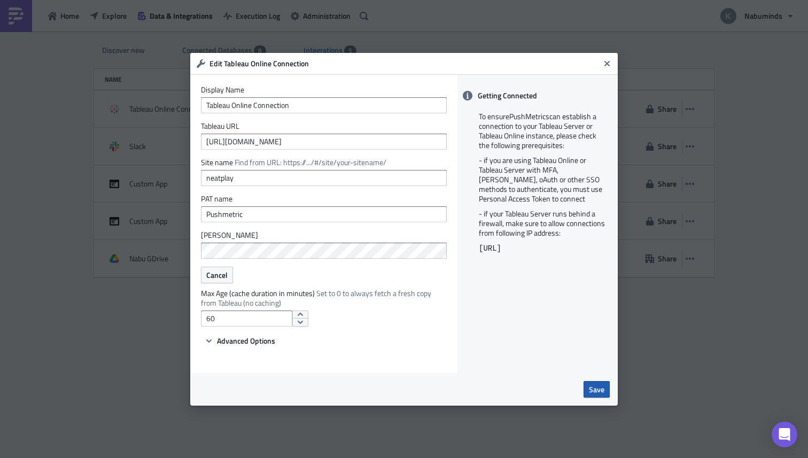
click at [590, 384] on span "Save" at bounding box center [597, 389] width 16 height 11
